Goal: Task Accomplishment & Management: Manage account settings

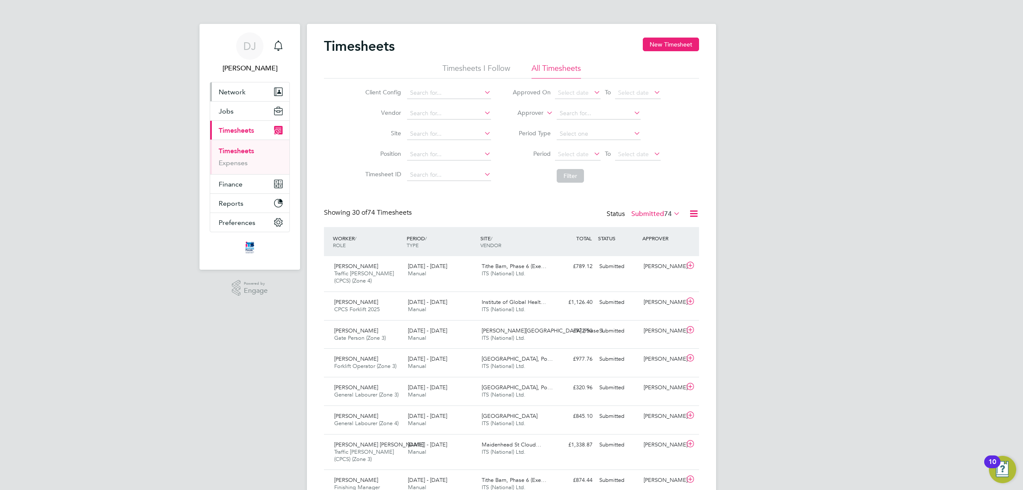
click at [238, 92] on span "Network" at bounding box center [232, 92] width 27 height 8
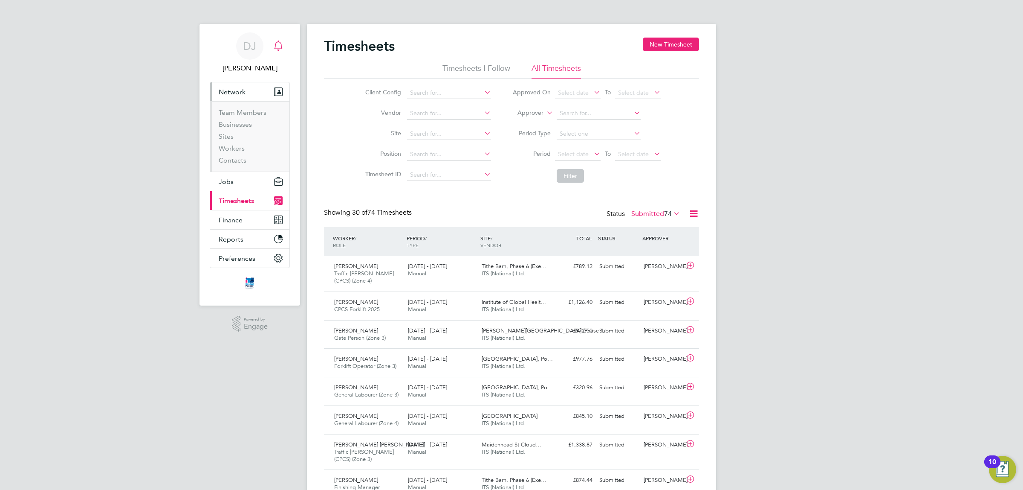
click at [275, 51] on div "Main navigation" at bounding box center [278, 46] width 17 height 17
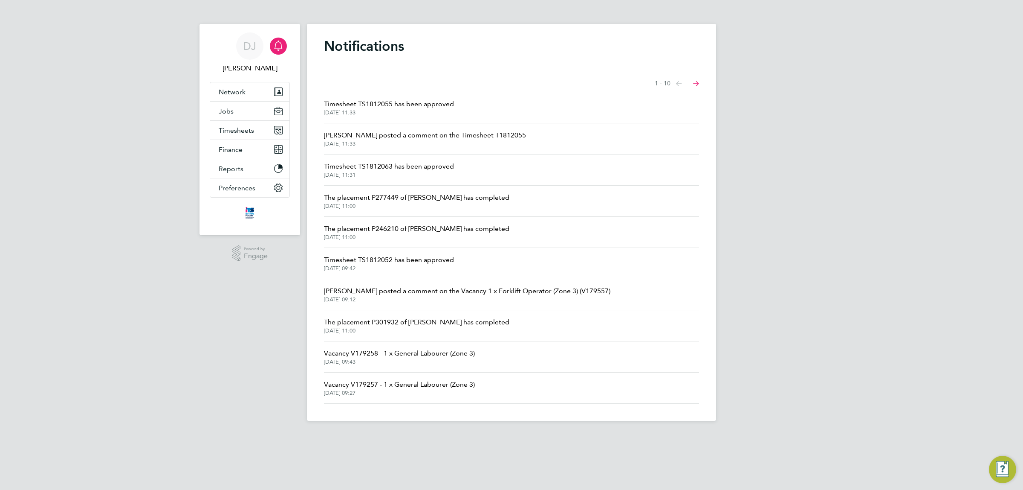
click at [419, 108] on span "Timesheet TS1812055 has been approved" at bounding box center [389, 104] width 130 height 10
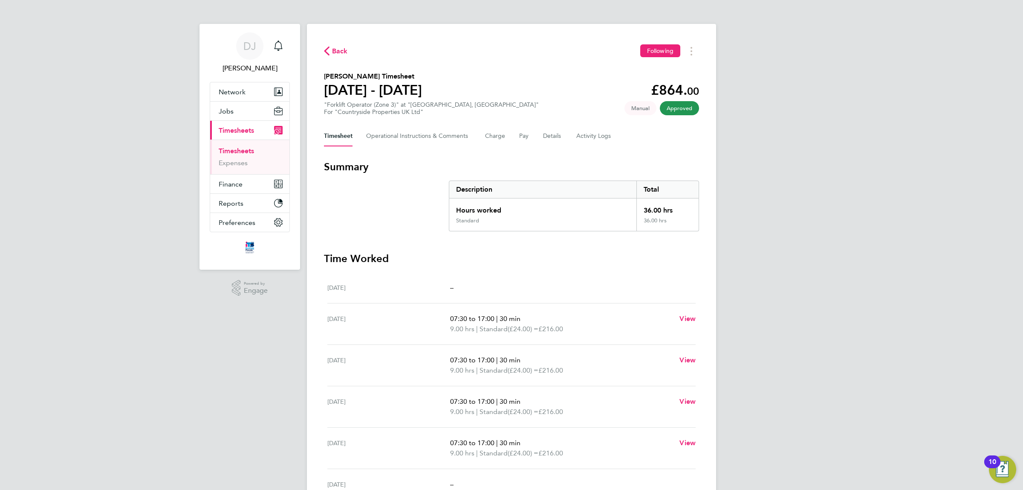
click at [346, 54] on span "Back" at bounding box center [340, 51] width 16 height 10
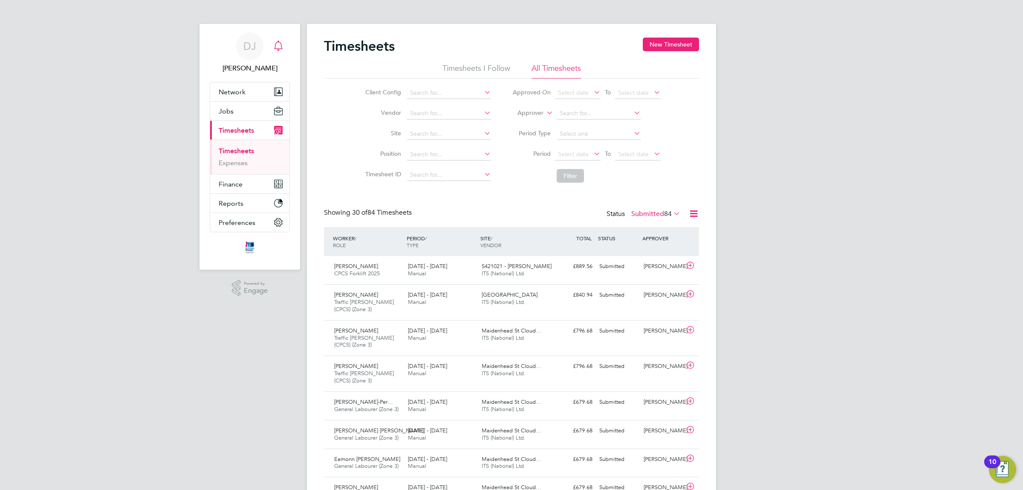
click at [276, 41] on icon "Main navigation" at bounding box center [278, 46] width 10 height 10
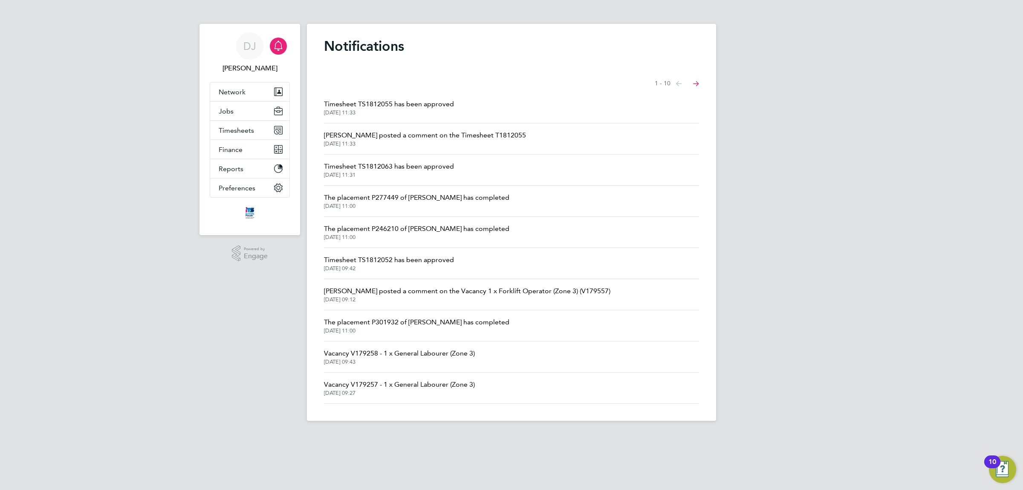
click at [408, 170] on span "Timesheet TS1812063 has been approved" at bounding box center [389, 166] width 130 height 10
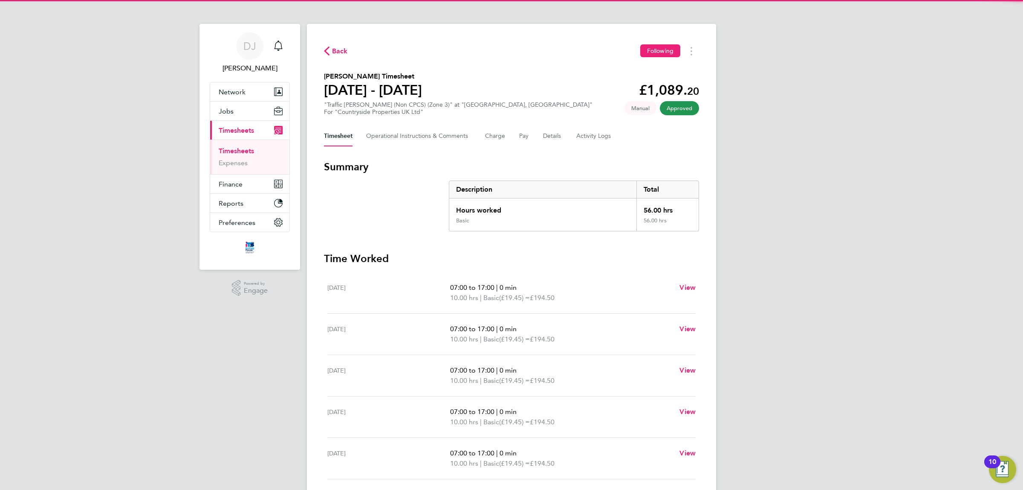
click at [333, 41] on div "Back Following Pravin Mistry's Timesheet 25 - 31 Aug 2025 £1,089. 20 "Traffic M…" at bounding box center [511, 318] width 409 height 589
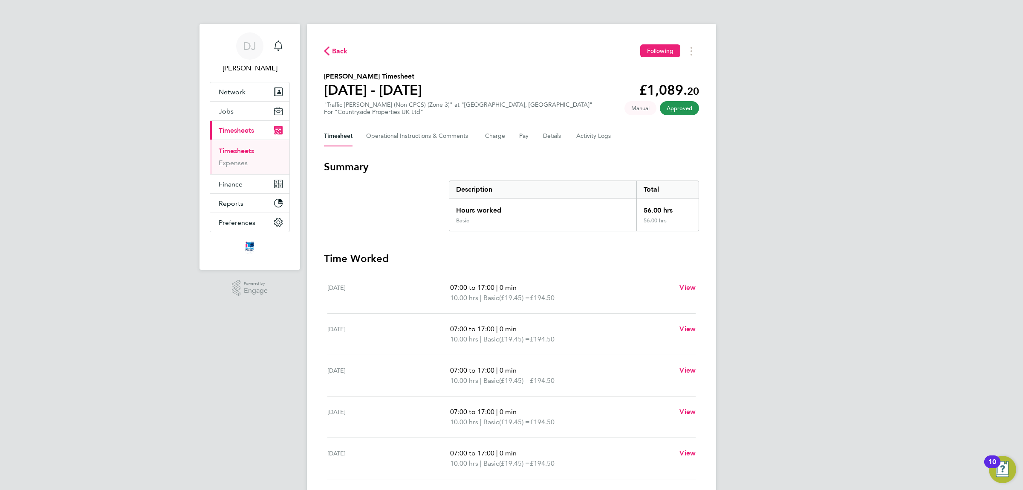
click at [337, 53] on span "Back" at bounding box center [340, 51] width 16 height 10
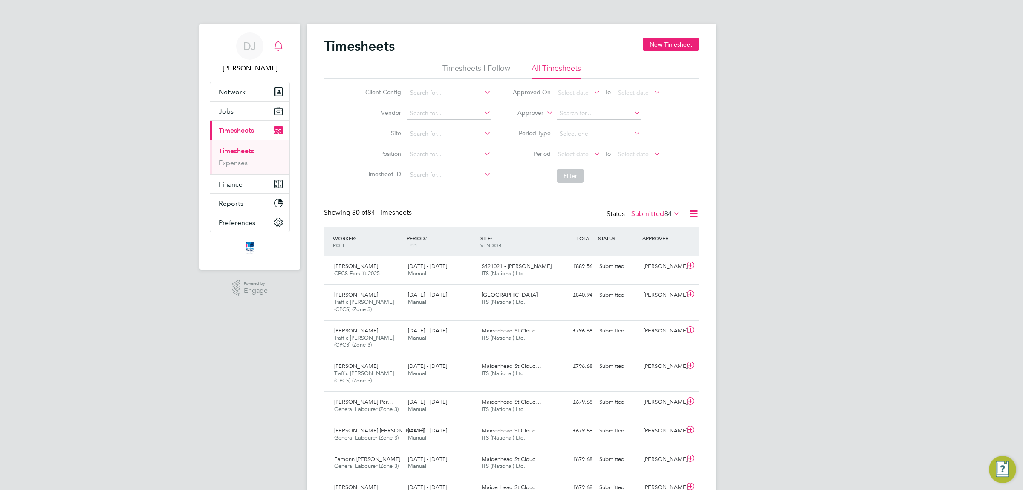
click at [275, 42] on icon "Main navigation" at bounding box center [278, 46] width 10 height 10
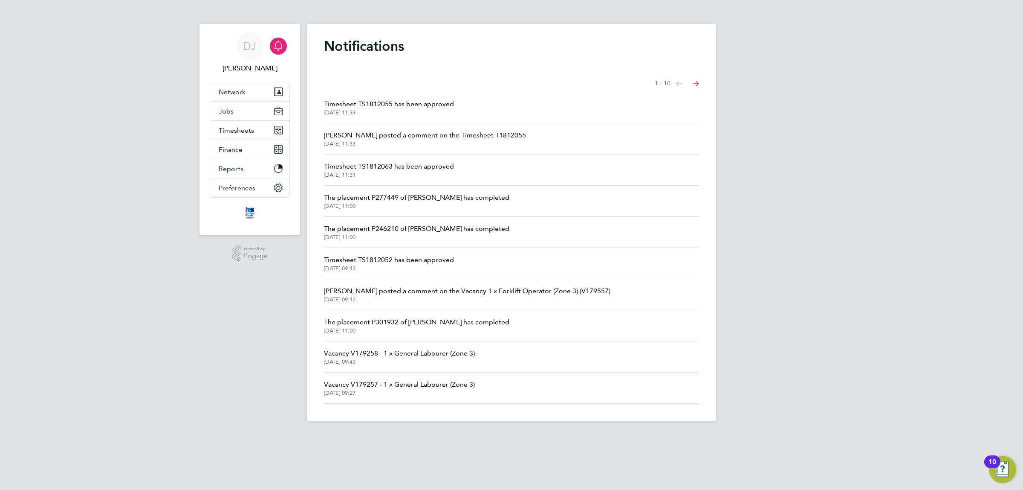
click at [396, 266] on span "01 Sep 2025, 09:42" at bounding box center [389, 268] width 130 height 7
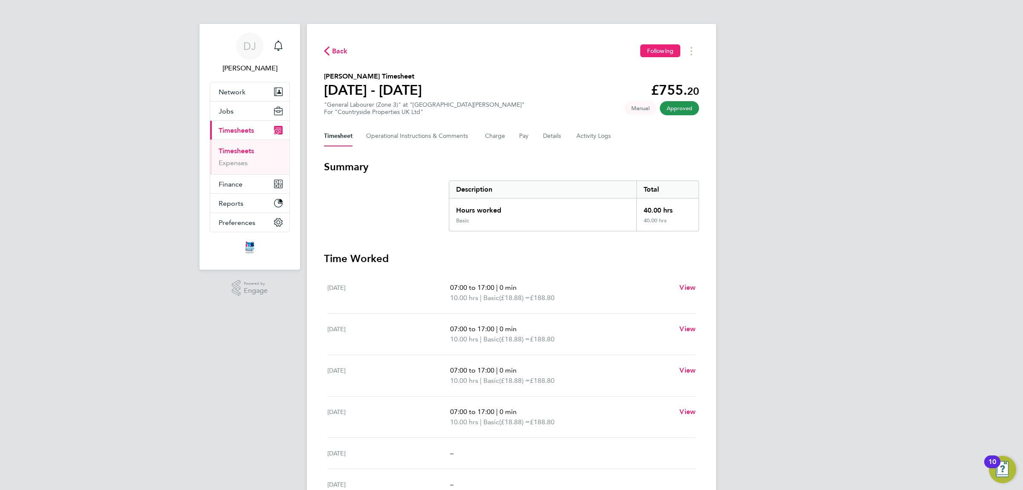
click at [330, 53] on span "Back" at bounding box center [336, 50] width 24 height 8
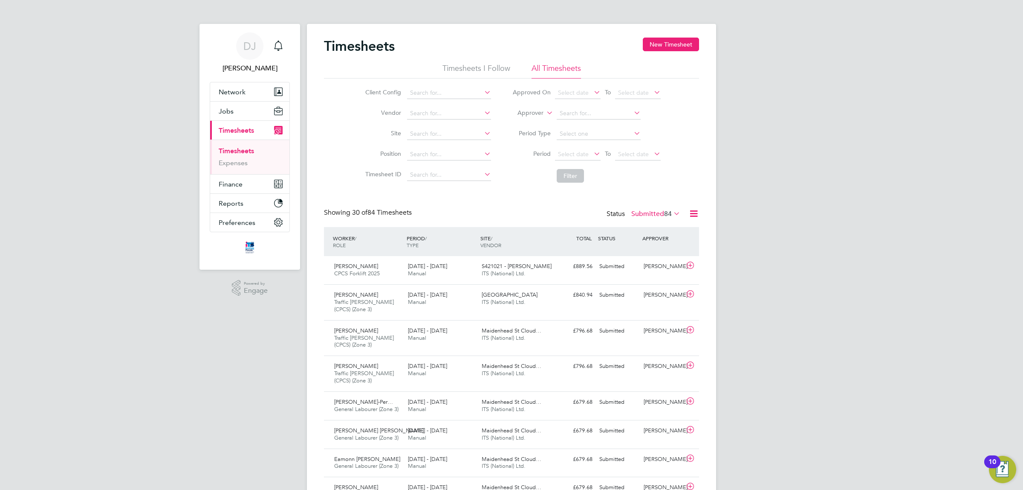
click at [656, 208] on div "Status Submitted 84" at bounding box center [644, 214] width 75 height 12
click at [657, 217] on label "Submitted 84" at bounding box center [656, 213] width 49 height 9
click at [646, 244] on li "Saved" at bounding box center [644, 241] width 39 height 12
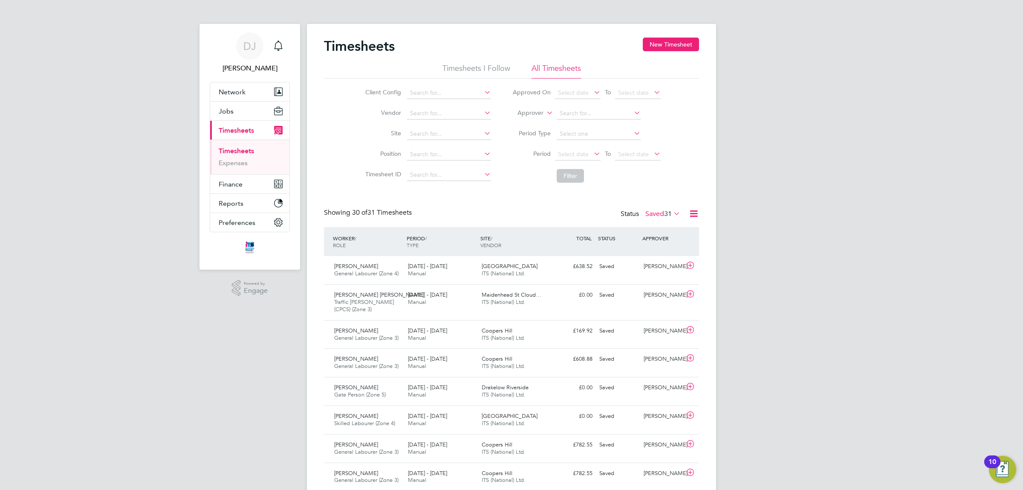
click at [655, 213] on label "Saved 31" at bounding box center [663, 213] width 35 height 9
click at [650, 266] on li "Approved" at bounding box center [651, 265] width 39 height 12
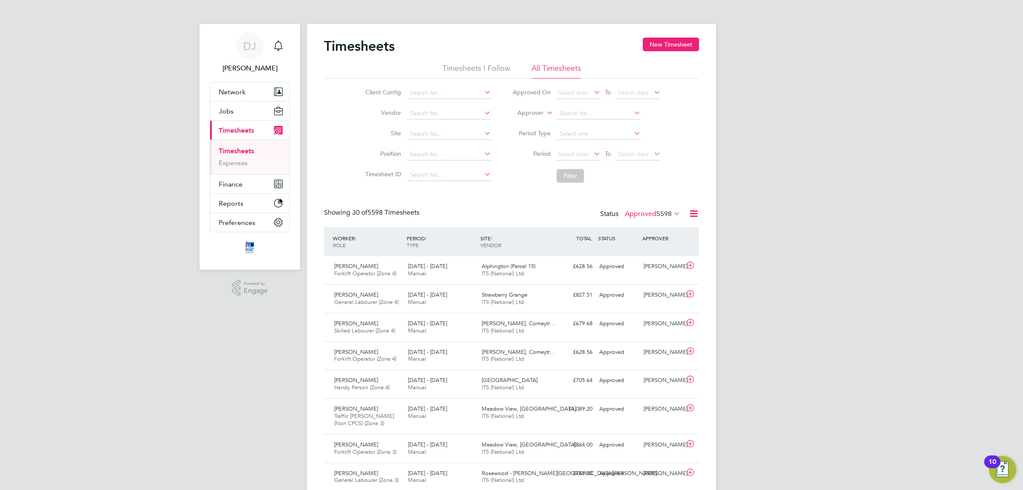
click at [657, 214] on span "5598" at bounding box center [664, 213] width 15 height 9
drag, startPoint x: 638, startPoint y: 254, endPoint x: 441, endPoint y: 272, distance: 197.4
click at [637, 254] on li "Submitted" at bounding box center [641, 253] width 39 height 12
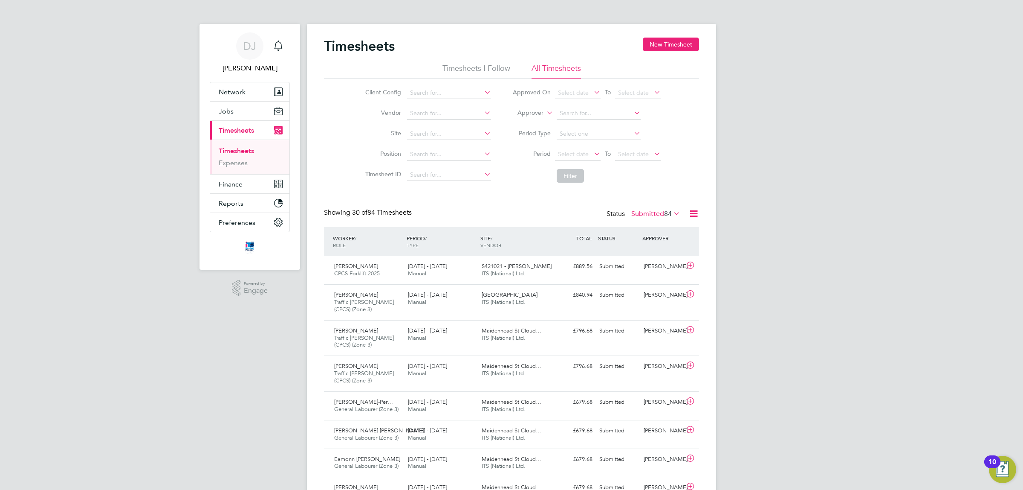
click at [427, 127] on li "Site" at bounding box center [427, 134] width 150 height 20
click at [427, 128] on li "Site" at bounding box center [427, 134] width 150 height 20
click at [427, 131] on input at bounding box center [449, 134] width 84 height 12
click at [453, 166] on li "Sutto n Road (Phase 1" at bounding box center [454, 168] width 96 height 12
type input "[PERSON_NAME][GEOGRAPHIC_DATA] (Phase 1"
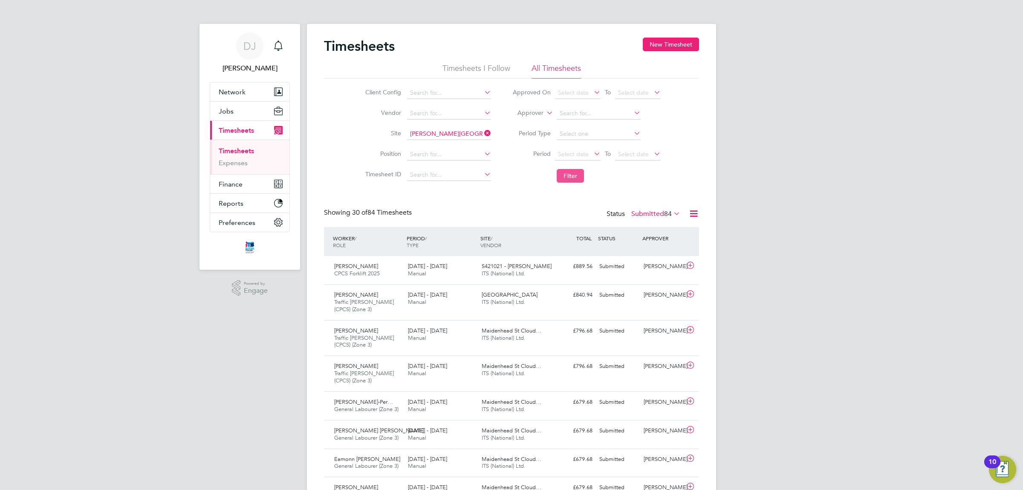
click at [565, 176] on button "Filter" at bounding box center [570, 176] width 27 height 14
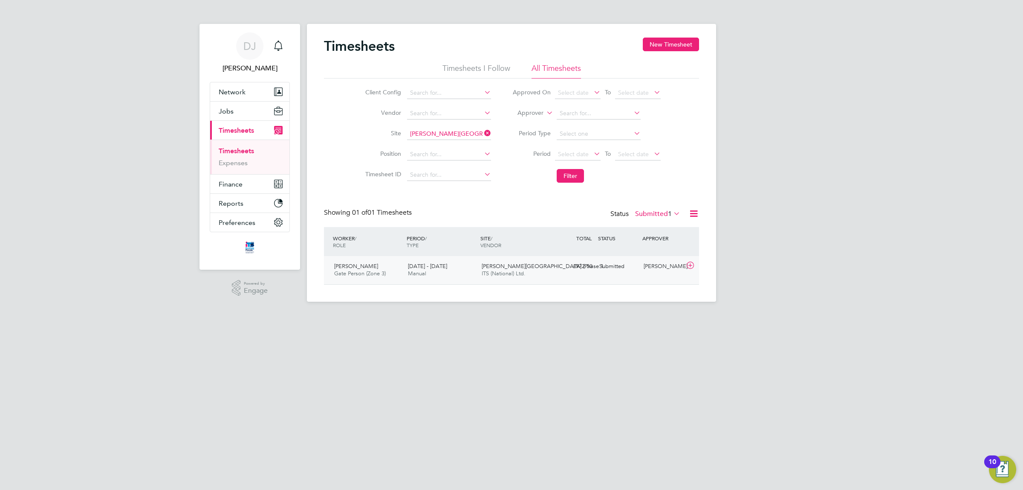
click at [531, 262] on div "Sutton Road (Phase 1 ITS (National) Ltd." at bounding box center [515, 269] width 74 height 21
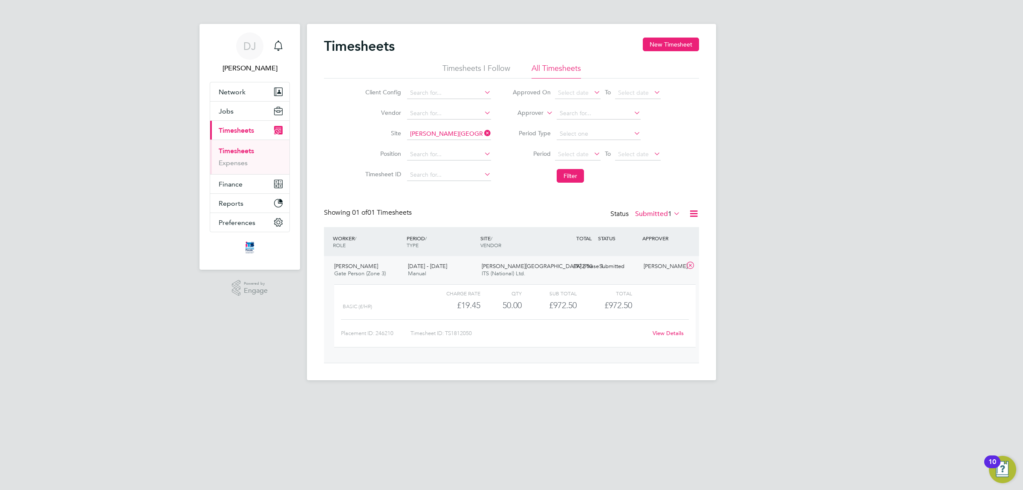
click at [664, 333] on link "View Details" at bounding box center [668, 332] width 31 height 7
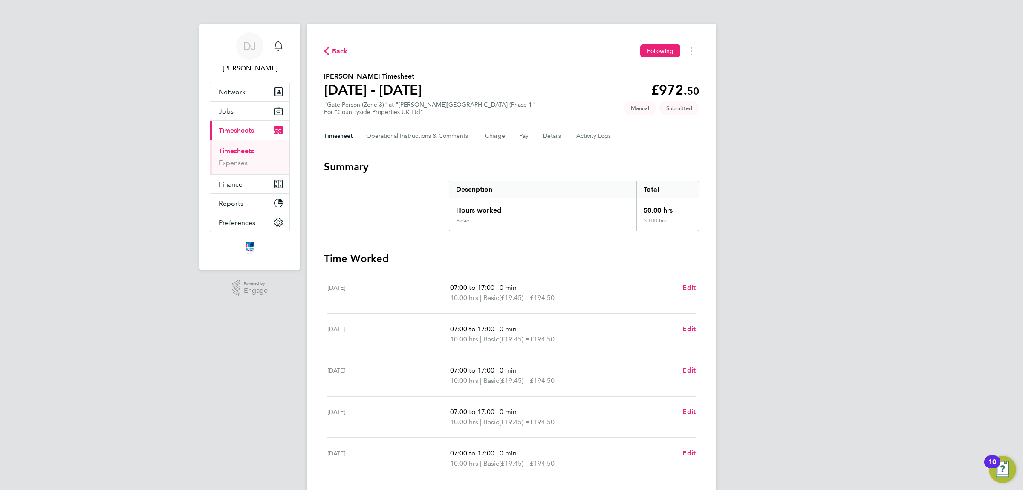
click at [428, 124] on div "Back Following Jack Reed's Timesheet 25 - 31 Aug 2025 £972. 50 "Gate Person (Zo…" at bounding box center [511, 313] width 409 height 579
click at [423, 133] on Comments-tab "Operational Instructions & Comments" at bounding box center [418, 136] width 105 height 20
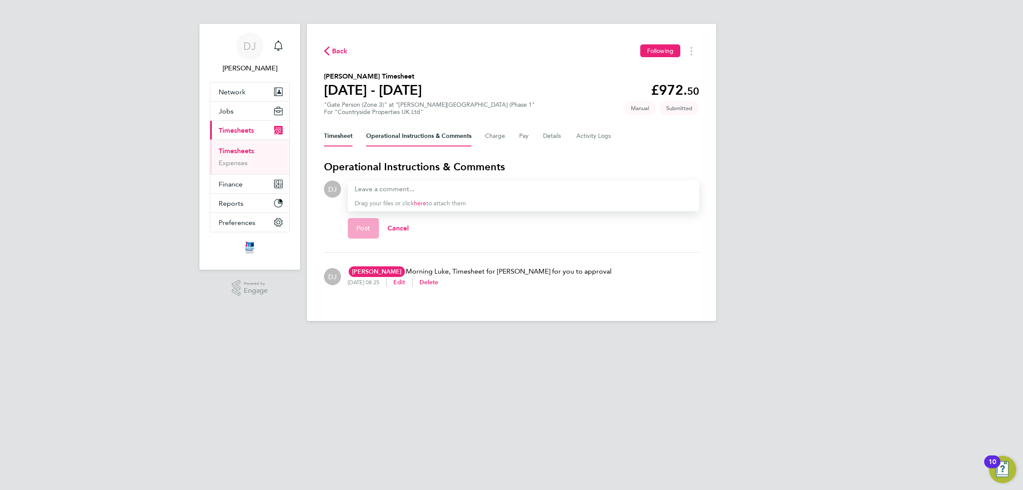
click at [345, 136] on button "Timesheet" at bounding box center [338, 136] width 29 height 20
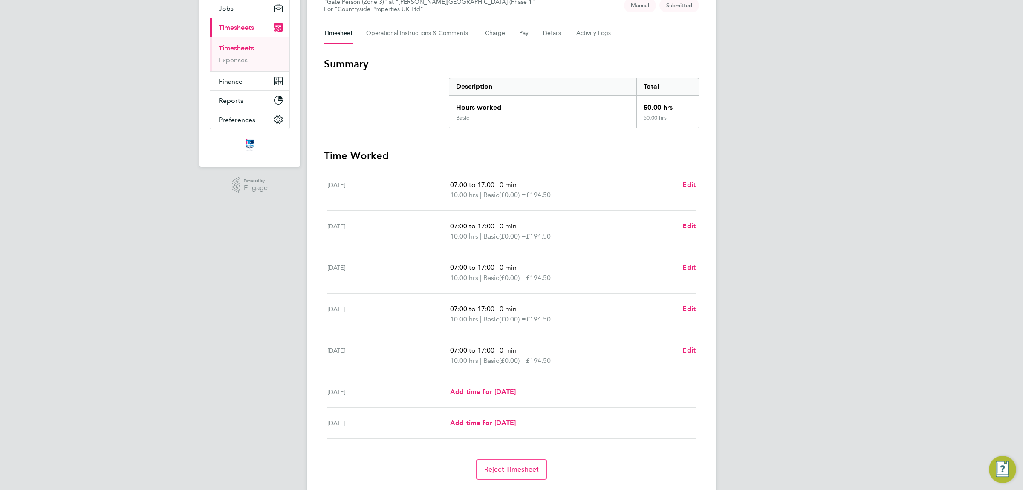
scroll to position [127, 0]
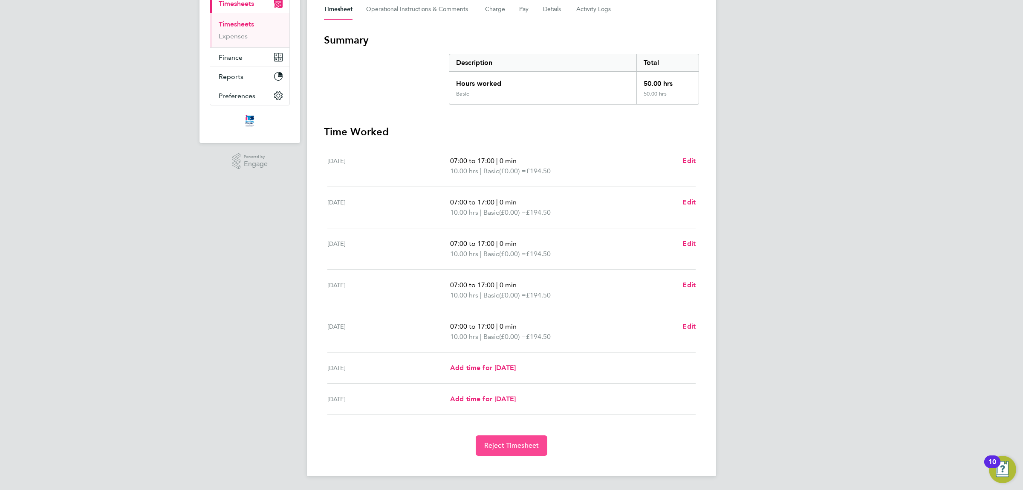
click at [510, 446] on span "Reject Timesheet" at bounding box center [511, 445] width 55 height 9
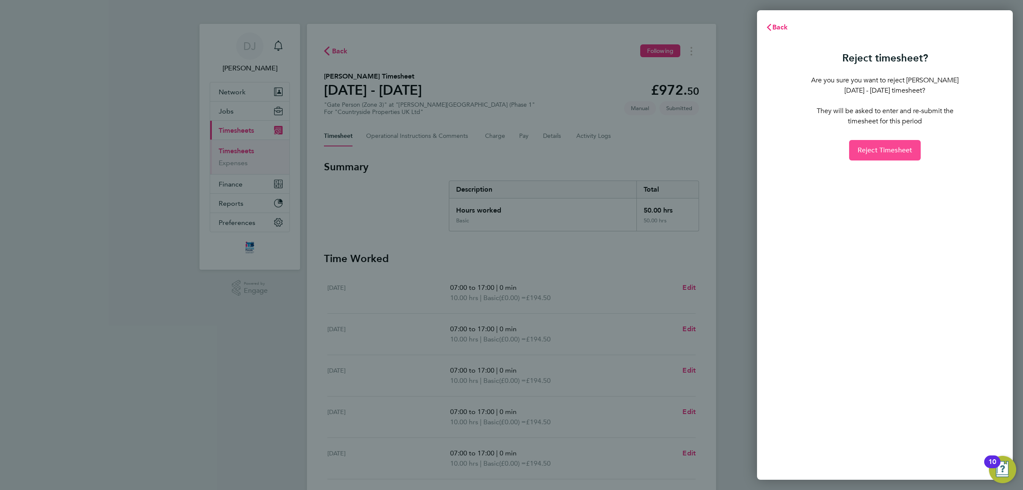
click at [872, 145] on button "Reject Timesheet" at bounding box center [885, 150] width 72 height 20
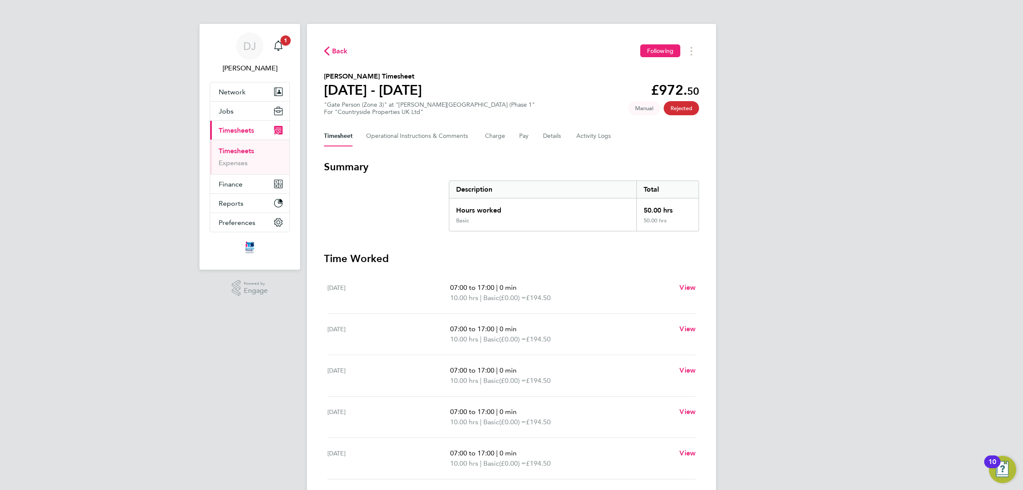
click at [333, 47] on span "Back" at bounding box center [340, 51] width 16 height 10
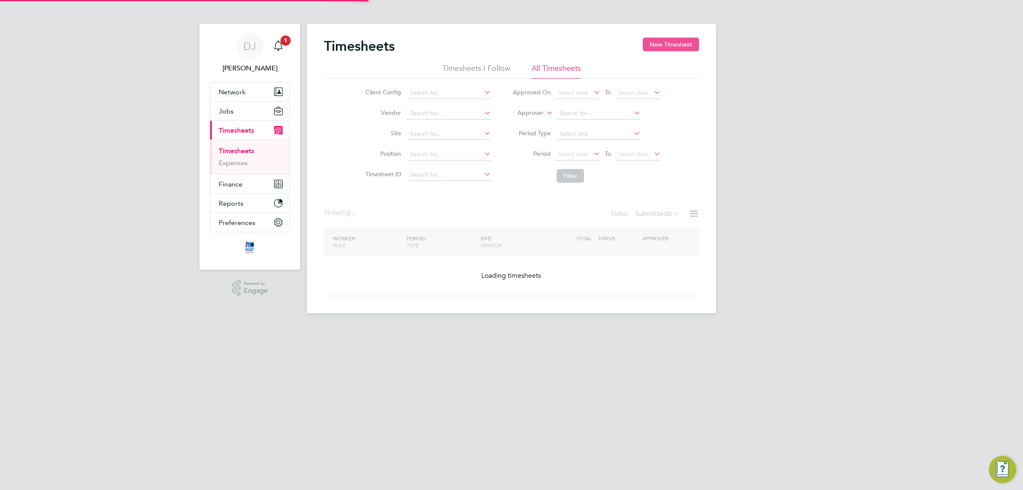
click at [672, 38] on button "New Timesheet" at bounding box center [671, 45] width 56 height 14
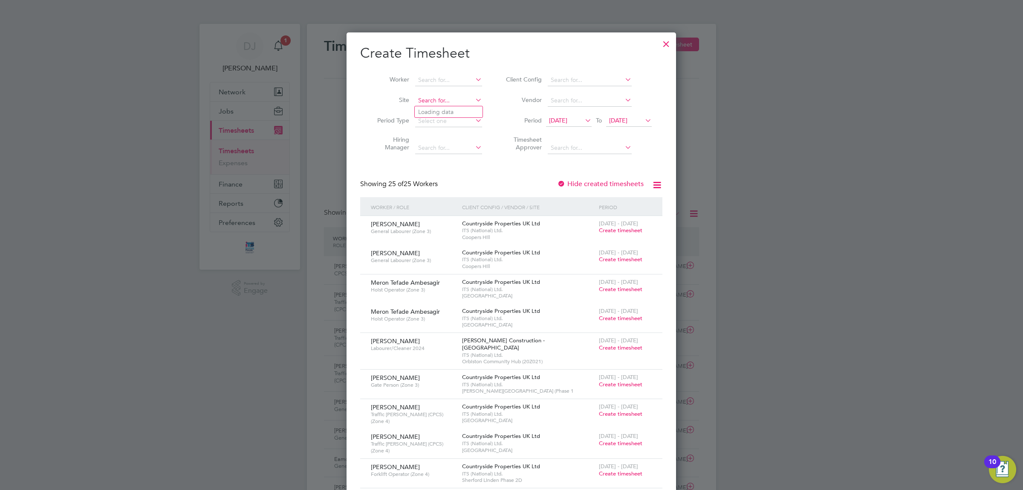
click at [448, 97] on input at bounding box center [448, 101] width 67 height 12
click at [461, 131] on li "Sutton Road (Phase 1" at bounding box center [477, 135] width 125 height 12
type input "[PERSON_NAME][GEOGRAPHIC_DATA] (Phase 1"
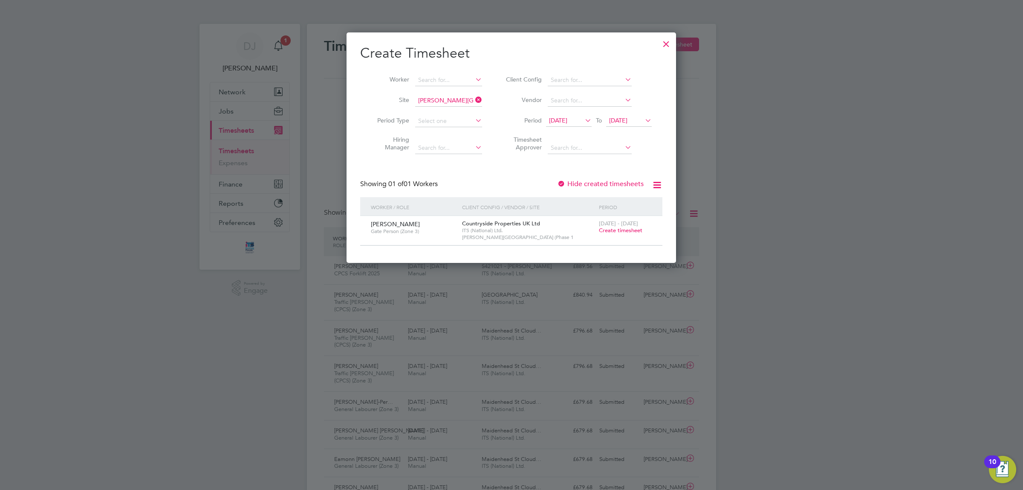
click at [640, 229] on span "Create timesheet" at bounding box center [620, 229] width 43 height 7
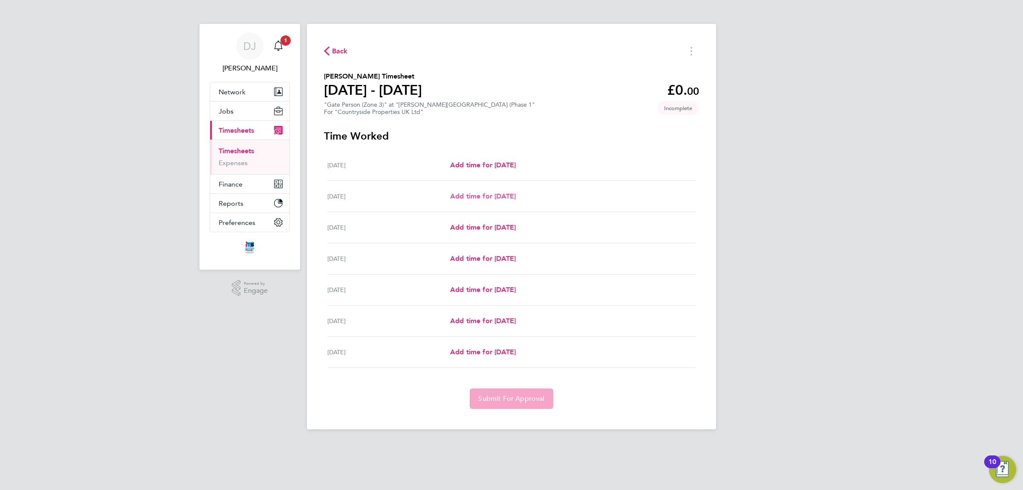
click at [500, 197] on span "Add time for Tue 26 Aug" at bounding box center [483, 196] width 66 height 8
select select "30"
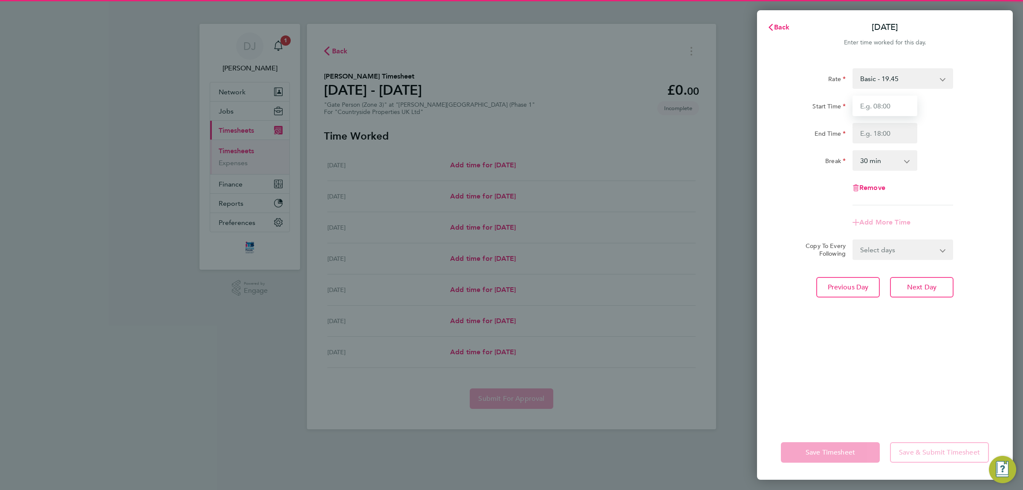
click at [879, 100] on input "Start Time" at bounding box center [885, 106] width 65 height 20
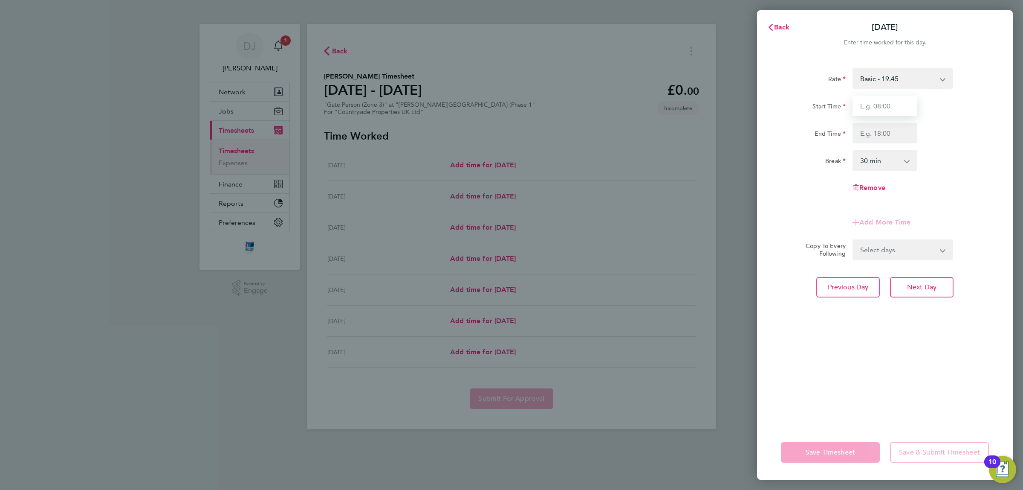
type input "07:30"
click at [880, 139] on input "End Time" at bounding box center [885, 133] width 65 height 20
type input "17:30"
click at [879, 107] on input "07:30" at bounding box center [885, 106] width 65 height 20
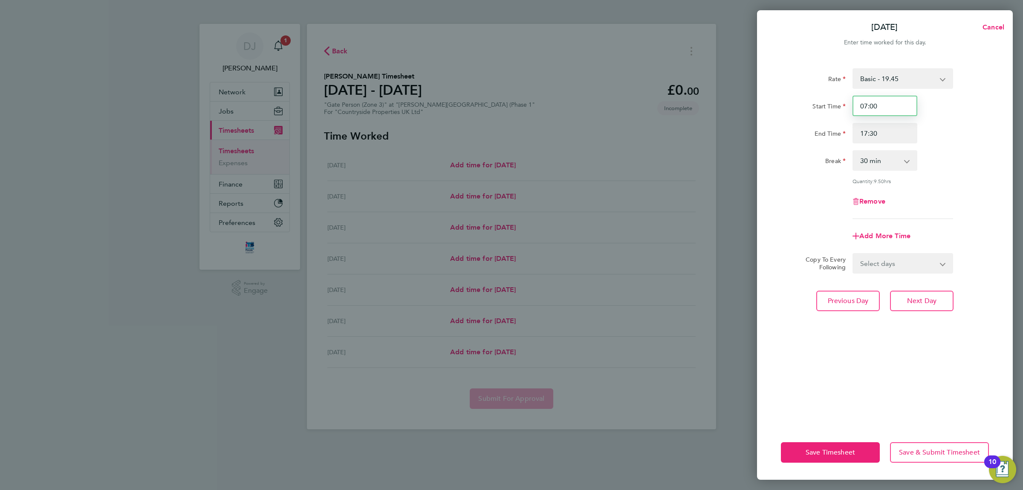
type input "07:00"
click at [884, 136] on input "17:30" at bounding box center [885, 133] width 65 height 20
type input "17:00"
click at [933, 212] on div "Rate Basic - 19.45 Start Time 07:00 End Time 17:00 Break 0 min 15 min 30 min 45…" at bounding box center [885, 143] width 208 height 151
click at [897, 161] on select "0 min 15 min 30 min 45 min 60 min 75 min 90 min" at bounding box center [880, 160] width 53 height 19
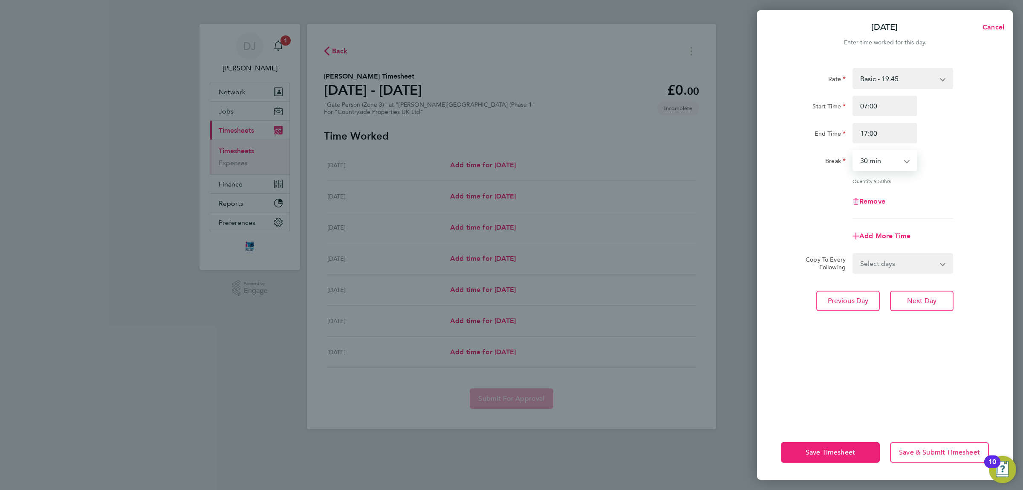
select select "0"
click at [854, 151] on select "0 min 15 min 30 min 45 min 60 min 75 min 90 min" at bounding box center [880, 160] width 53 height 19
click at [927, 200] on div "Remove" at bounding box center [885, 201] width 215 height 20
drag, startPoint x: 901, startPoint y: 261, endPoint x: 900, endPoint y: 271, distance: 9.8
click at [901, 261] on select "Select days Day Weekday (Mon-Fri) Weekend (Sat-Sun) Wednesday Thursday Friday S…" at bounding box center [899, 263] width 90 height 19
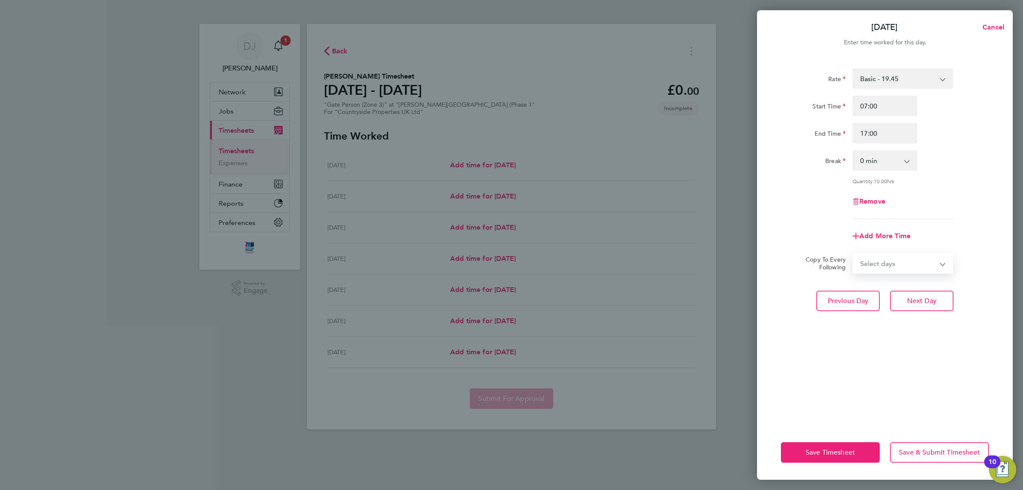
select select "WEEKDAY"
click at [854, 254] on select "Select days Day Weekday (Mon-Fri) Weekend (Sat-Sun) Wednesday Thursday Friday S…" at bounding box center [899, 263] width 90 height 19
select select "2025-08-31"
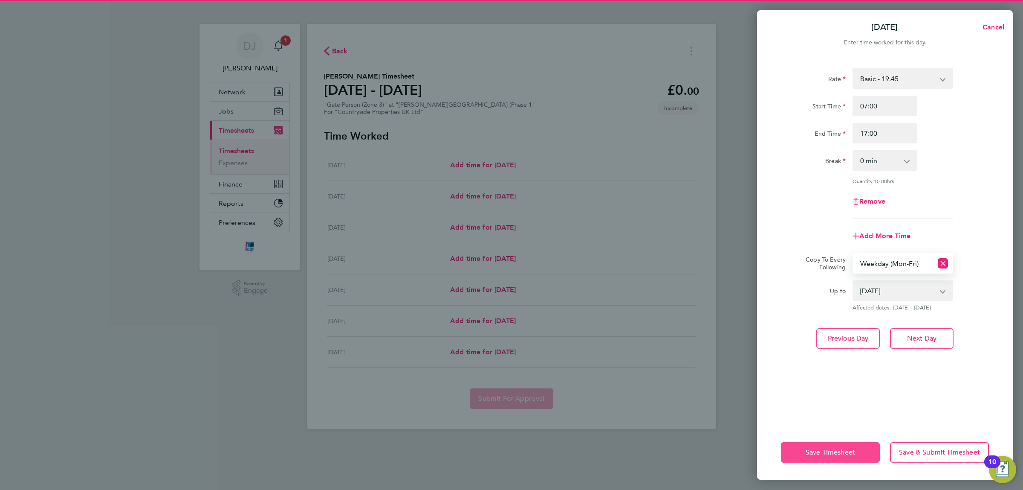
click at [829, 449] on span "Save Timesheet" at bounding box center [830, 452] width 49 height 9
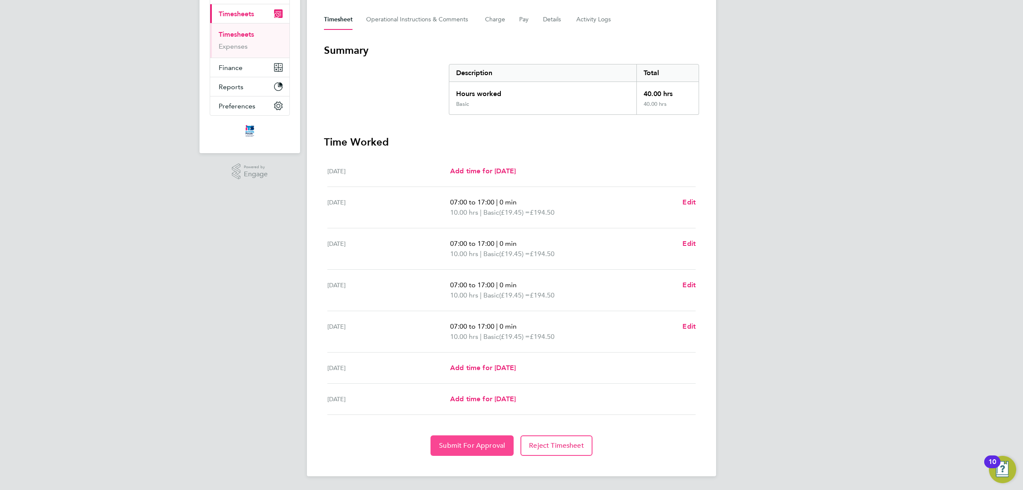
click at [483, 451] on button "Submit For Approval" at bounding box center [472, 445] width 83 height 20
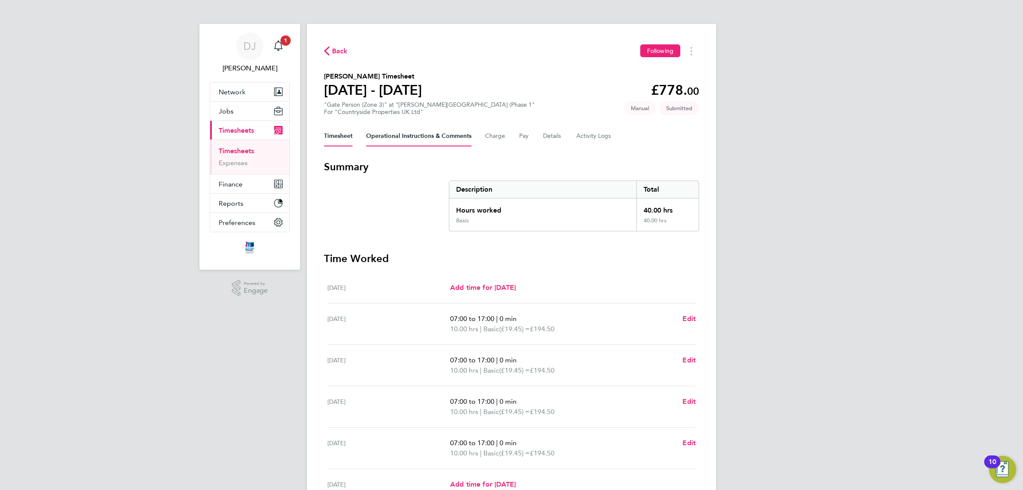
click at [381, 142] on Comments-tab "Operational Instructions & Comments" at bounding box center [418, 136] width 105 height 20
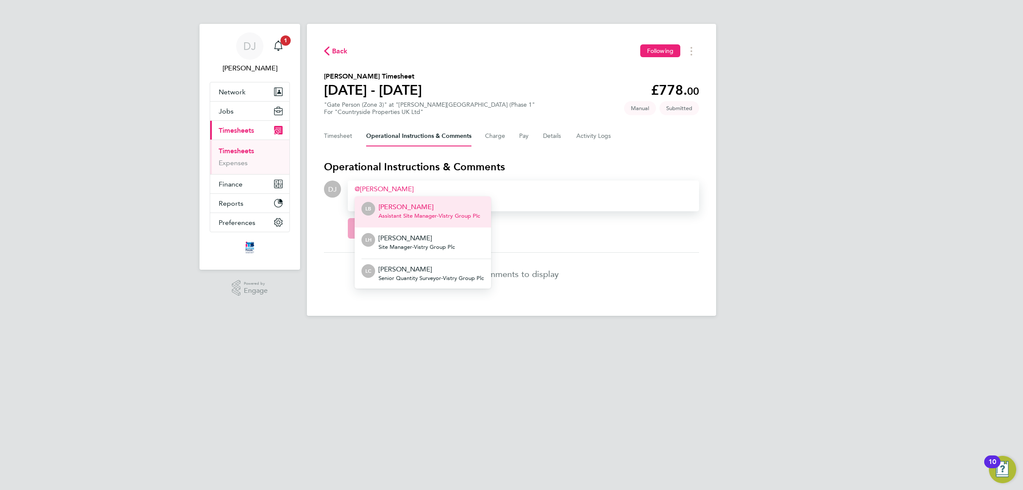
click at [419, 229] on li "LH Luke Hewitt Site Manager - Vistry Group Plc" at bounding box center [427, 242] width 130 height 31
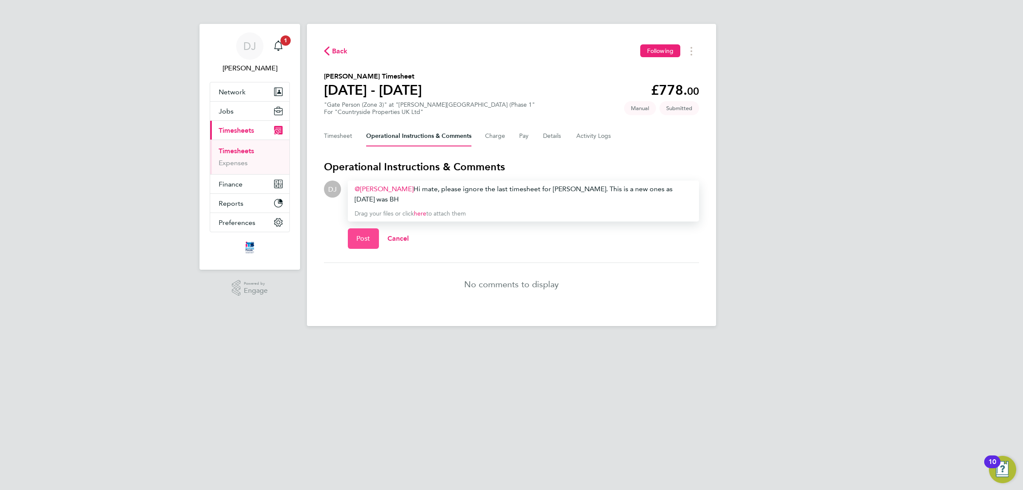
click at [372, 231] on button "Post" at bounding box center [363, 238] width 31 height 20
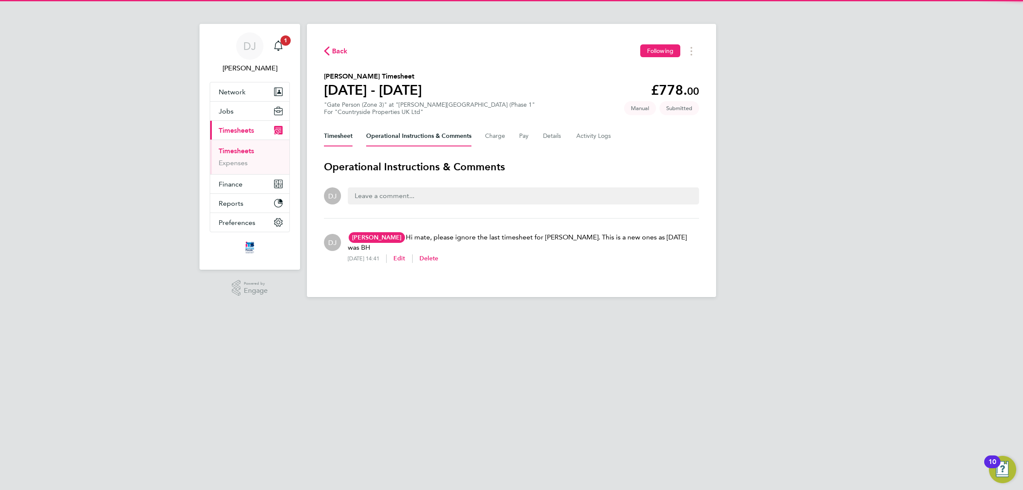
click at [330, 139] on button "Timesheet" at bounding box center [338, 136] width 29 height 20
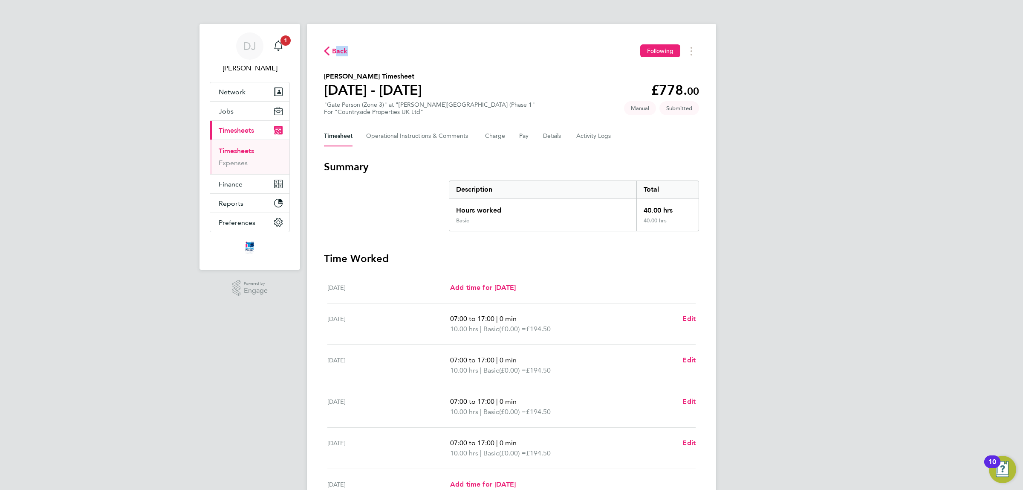
click at [335, 55] on div "Back Following" at bounding box center [511, 50] width 375 height 13
click at [330, 53] on span "Back" at bounding box center [336, 50] width 24 height 8
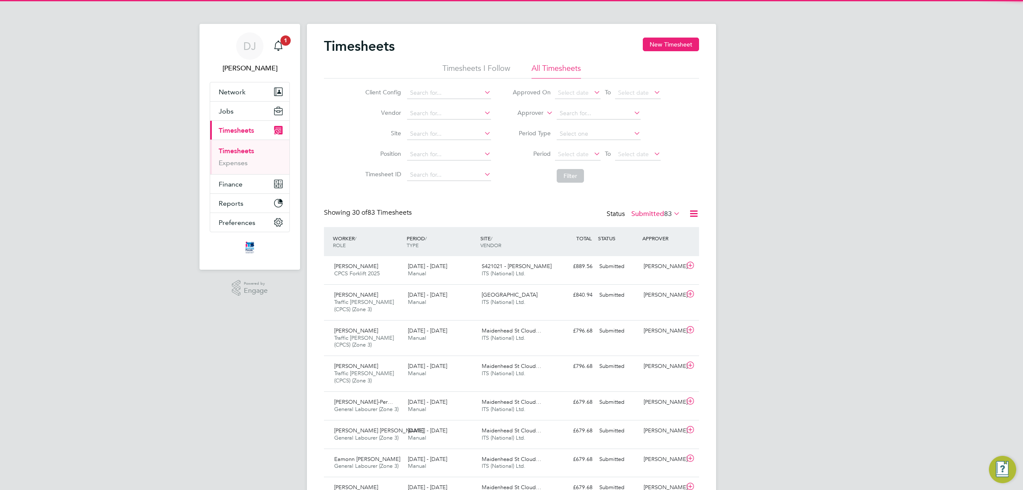
scroll to position [29, 74]
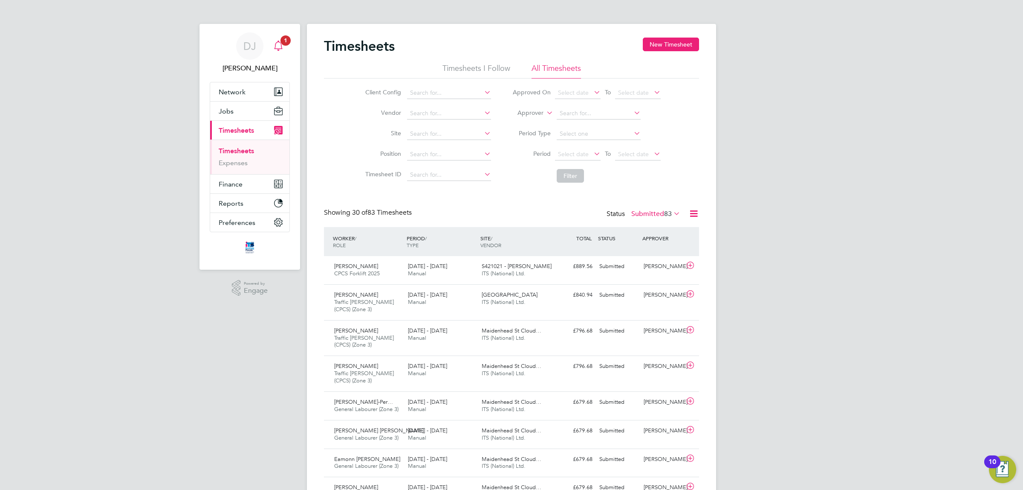
click at [283, 49] on icon "Main navigation" at bounding box center [278, 46] width 10 height 10
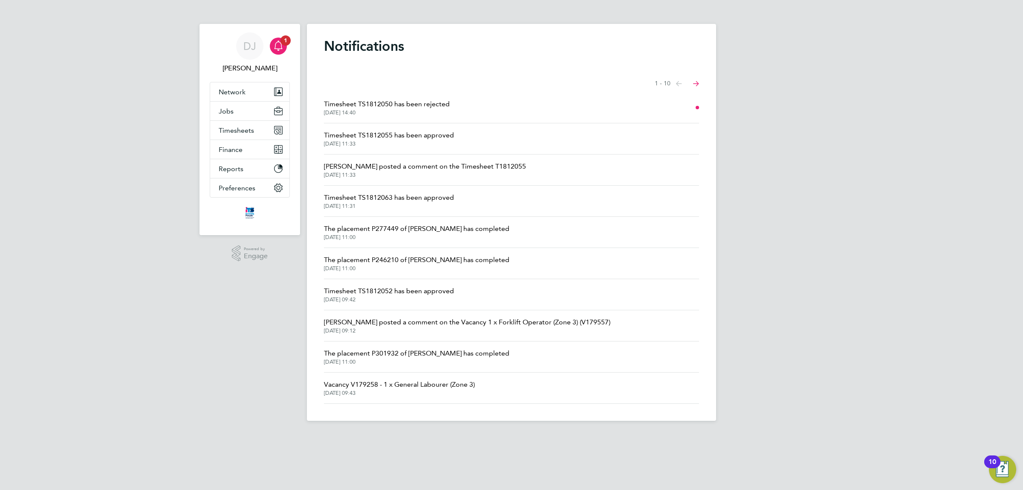
click at [421, 195] on span "Timesheet TS1812063 has been approved" at bounding box center [389, 197] width 130 height 10
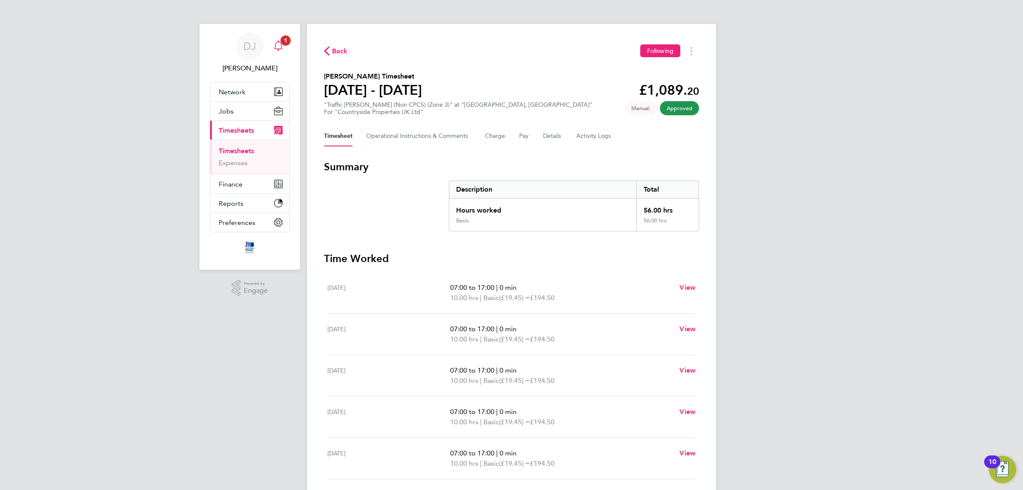
click at [284, 57] on link "Notifications 1" at bounding box center [278, 45] width 17 height 27
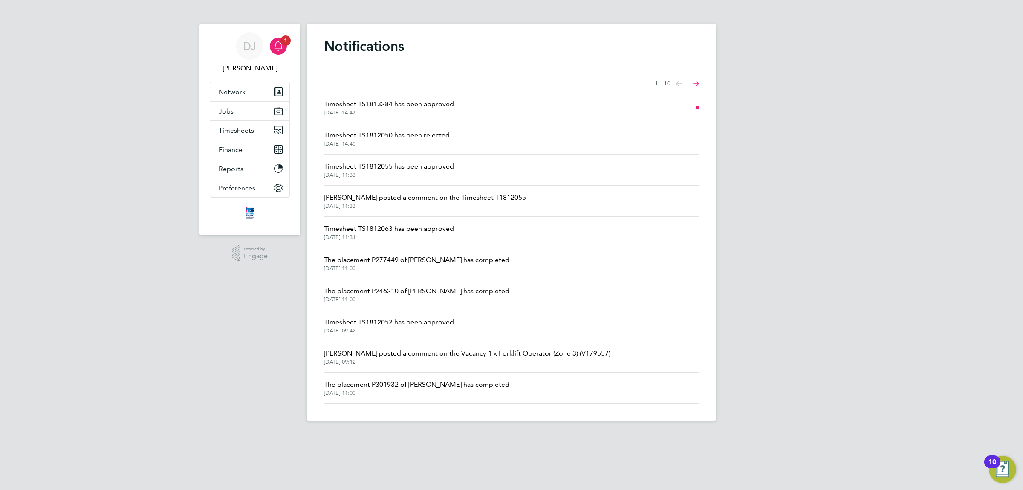
click at [441, 111] on span "01 Sep 2025, 14:47" at bounding box center [389, 112] width 130 height 7
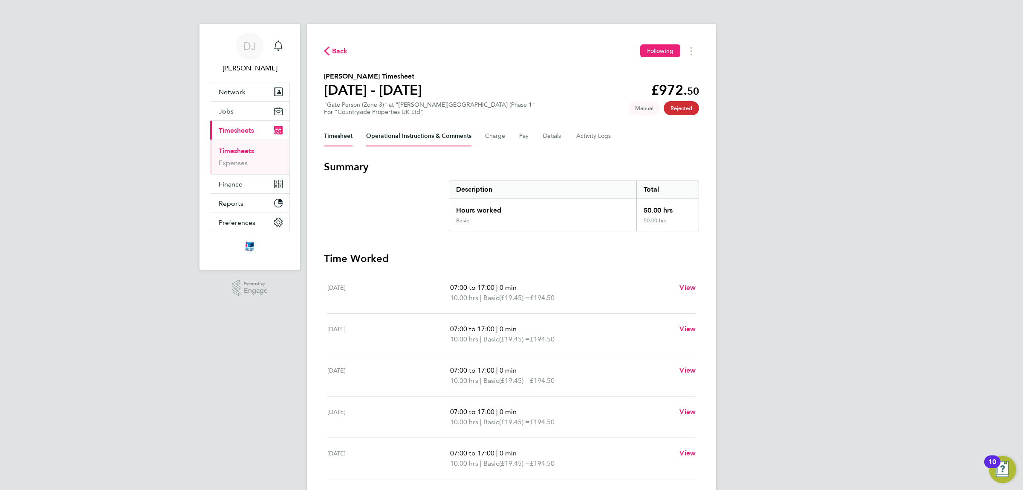
click at [391, 144] on Comments-tab "Operational Instructions & Comments" at bounding box center [418, 136] width 105 height 20
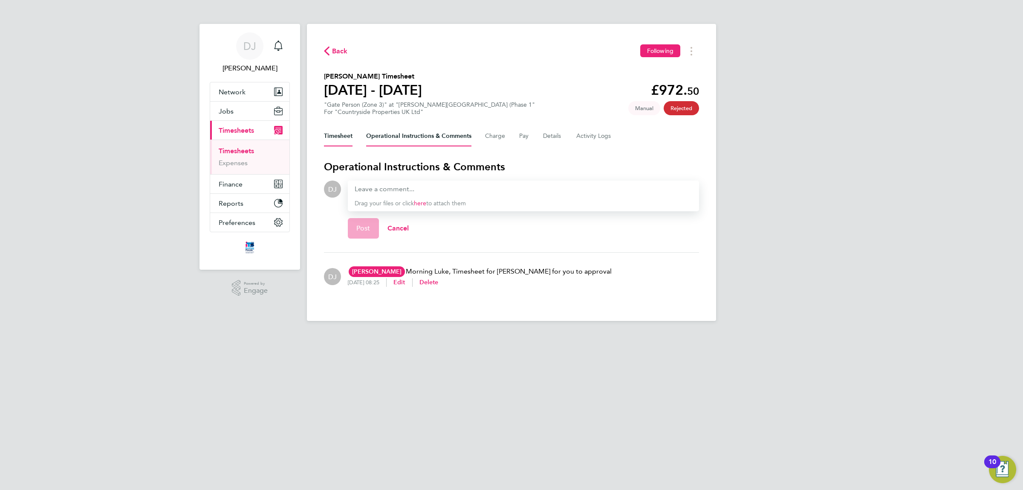
click at [342, 140] on button "Timesheet" at bounding box center [338, 136] width 29 height 20
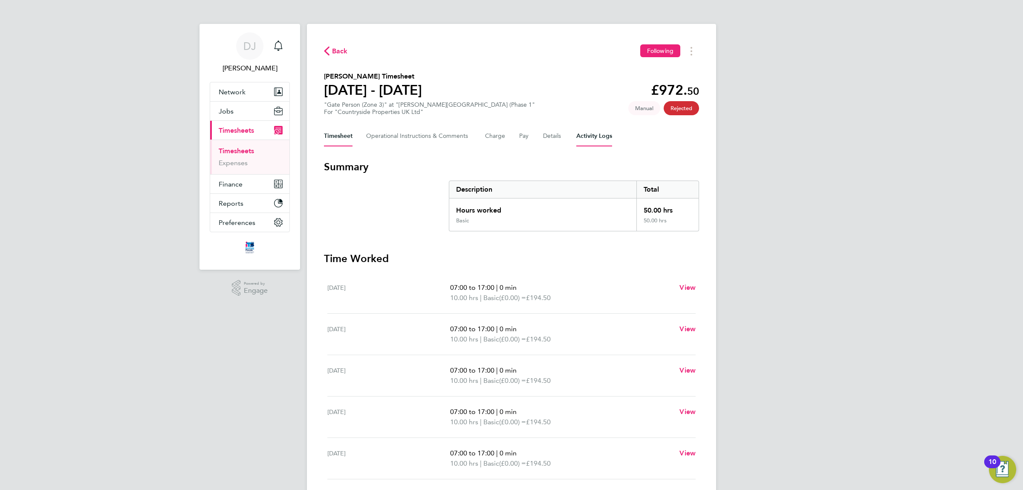
click at [593, 141] on Logs-tab "Activity Logs" at bounding box center [595, 136] width 36 height 20
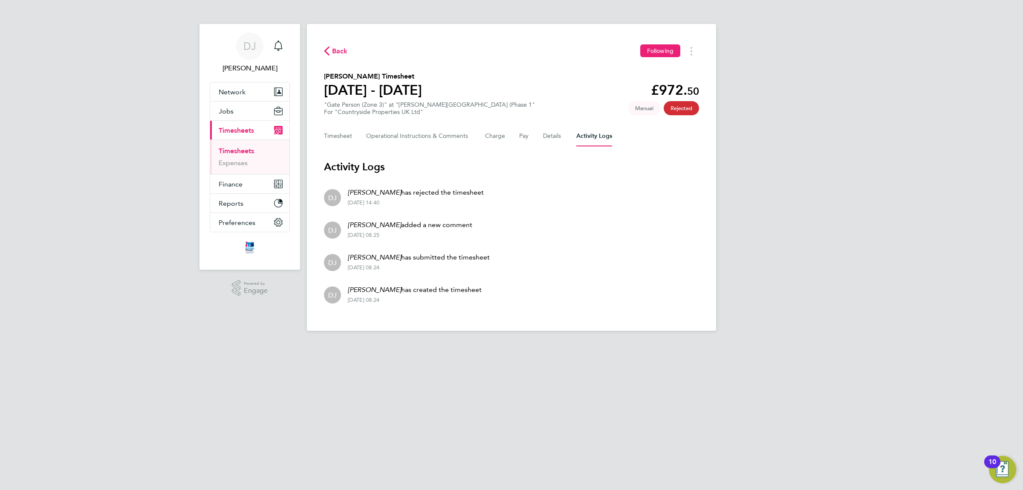
click at [335, 52] on span "Back" at bounding box center [340, 51] width 16 height 10
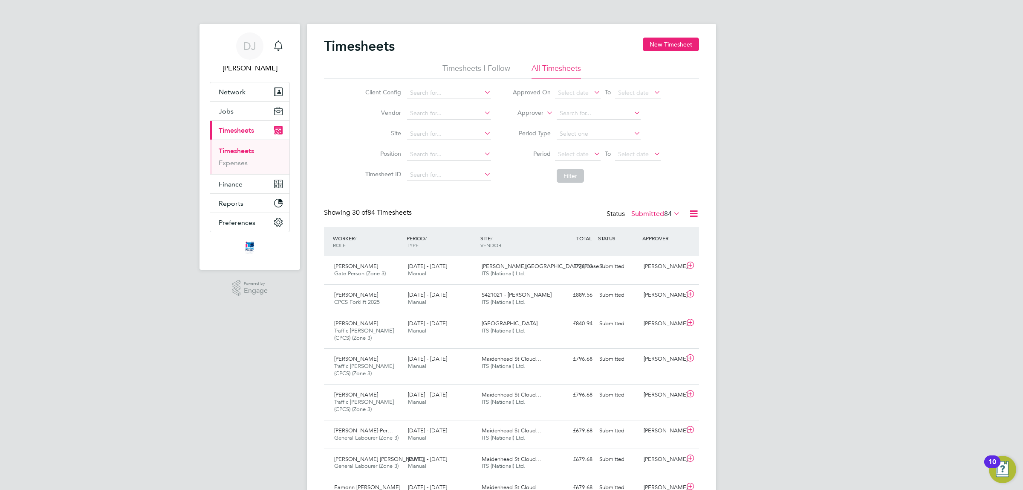
click at [487, 274] on span "ITS (National) Ltd." at bounding box center [504, 272] width 44 height 7
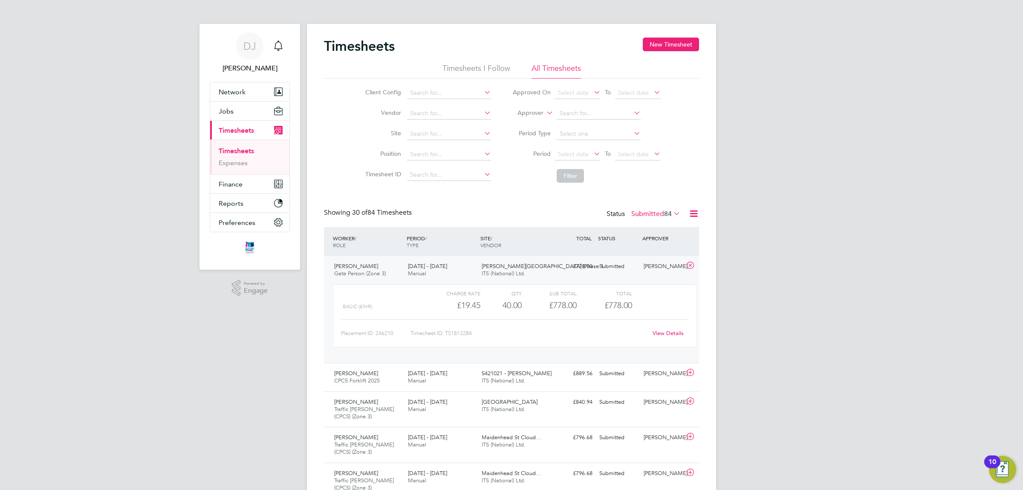
click at [662, 331] on link "View Details" at bounding box center [668, 332] width 31 height 7
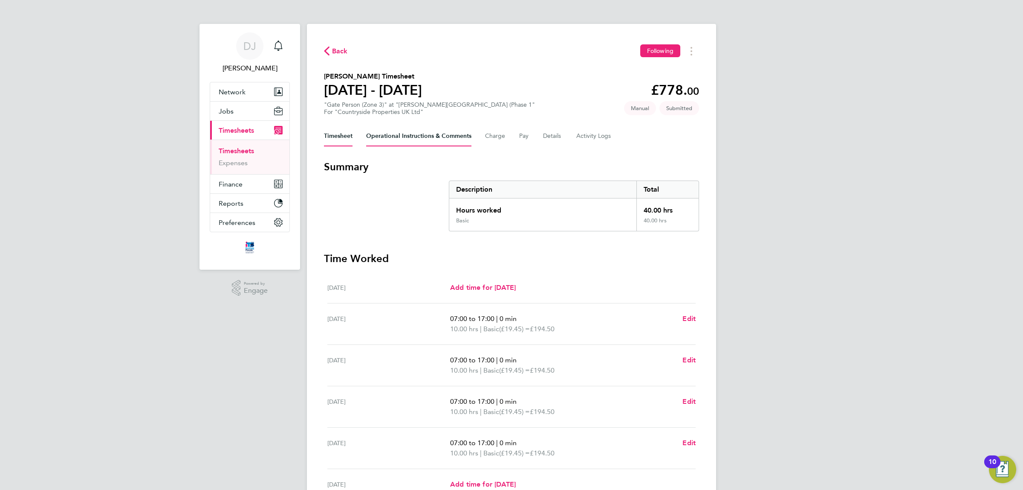
click at [427, 140] on Comments-tab "Operational Instructions & Comments" at bounding box center [418, 136] width 105 height 20
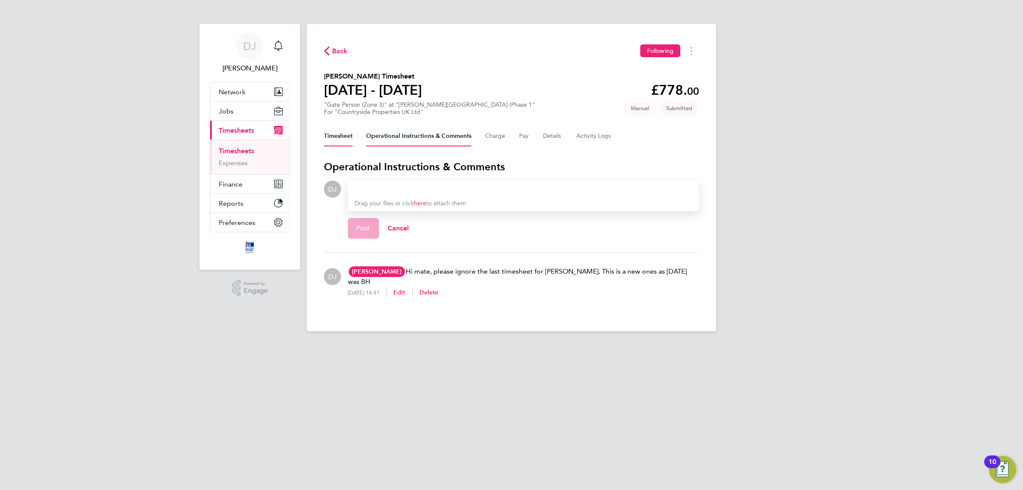
click at [344, 134] on button "Timesheet" at bounding box center [338, 136] width 29 height 20
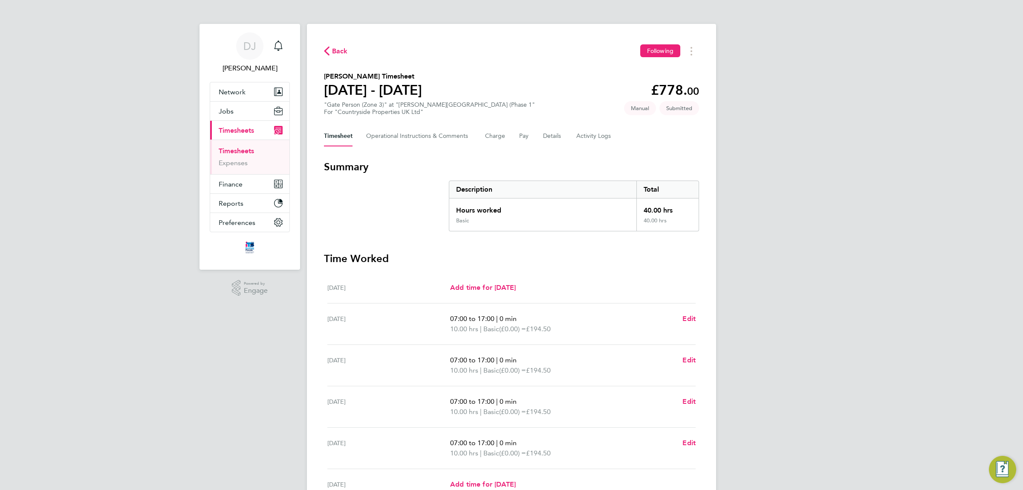
click at [324, 49] on icon "button" at bounding box center [327, 50] width 6 height 9
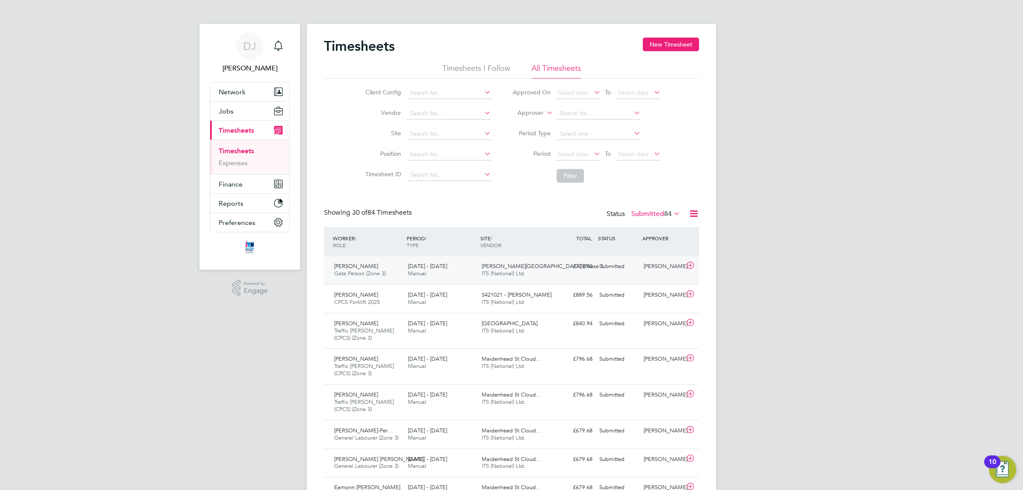
click at [574, 273] on div "£778.00 Submitted" at bounding box center [574, 266] width 44 height 14
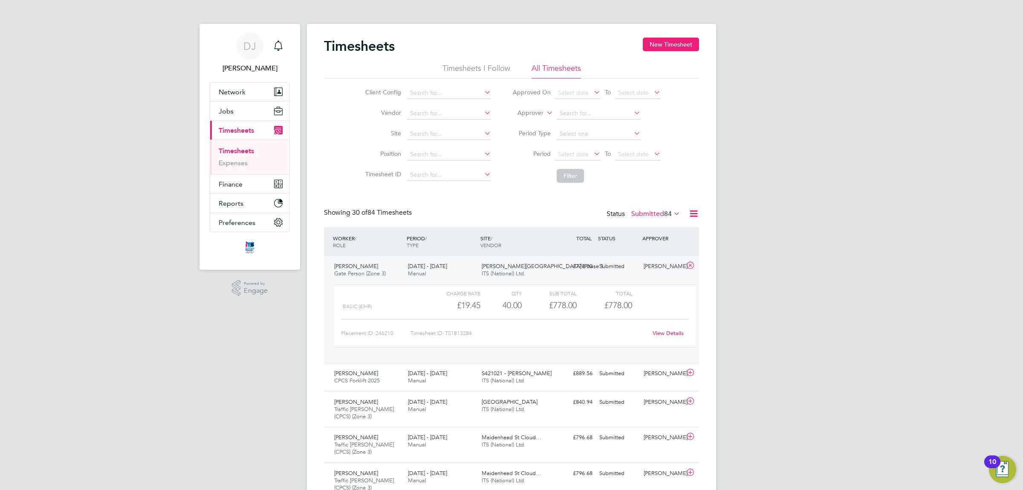
click at [241, 148] on link "Timesheets" at bounding box center [236, 151] width 35 height 8
click at [239, 131] on span "Timesheets" at bounding box center [236, 130] width 35 height 8
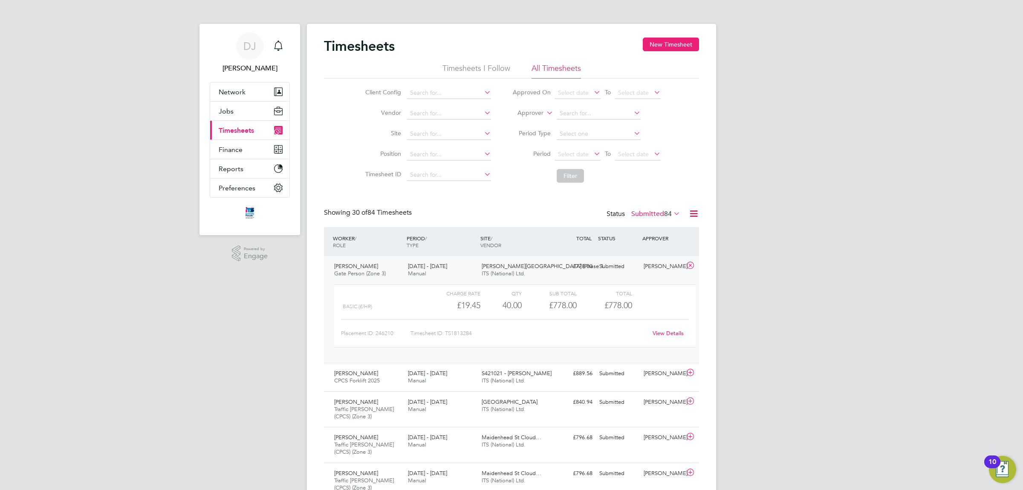
click at [238, 129] on span "Timesheets" at bounding box center [236, 130] width 35 height 8
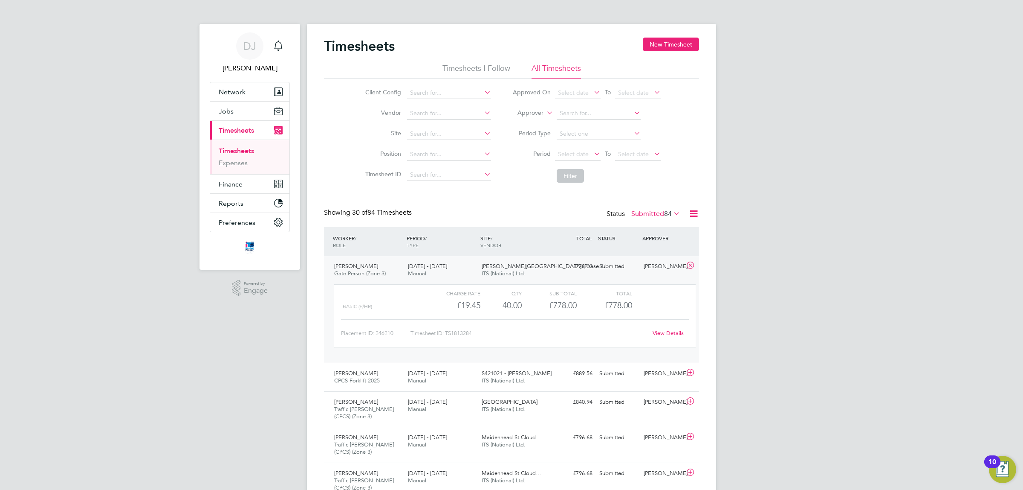
click at [241, 150] on link "Timesheets" at bounding box center [236, 151] width 35 height 8
click at [645, 214] on label "Submitted 84" at bounding box center [656, 213] width 49 height 9
click at [643, 264] on li "Approved" at bounding box center [644, 265] width 39 height 12
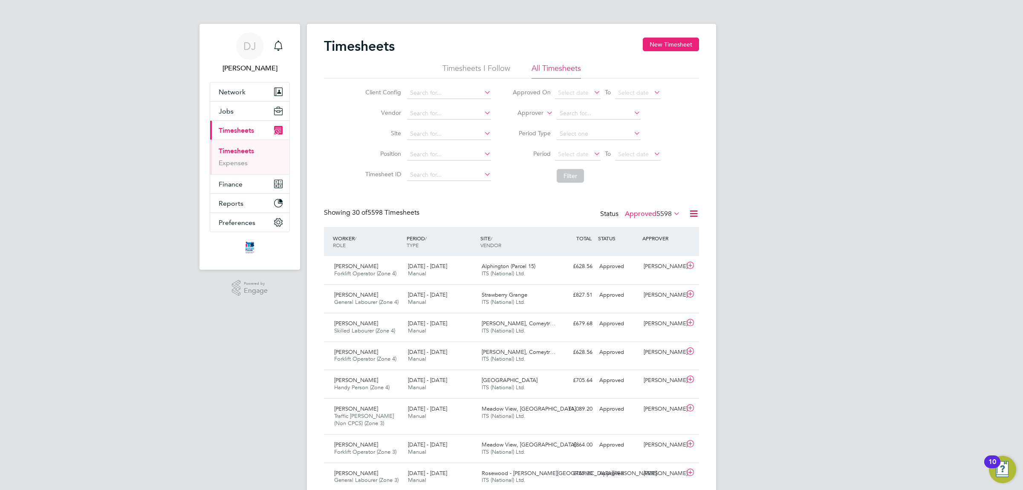
click at [645, 209] on div "Status Approved 5598" at bounding box center [641, 214] width 82 height 12
click at [646, 212] on label "Approved 5598" at bounding box center [652, 213] width 55 height 9
click at [643, 238] on li "Saved" at bounding box center [641, 241] width 39 height 12
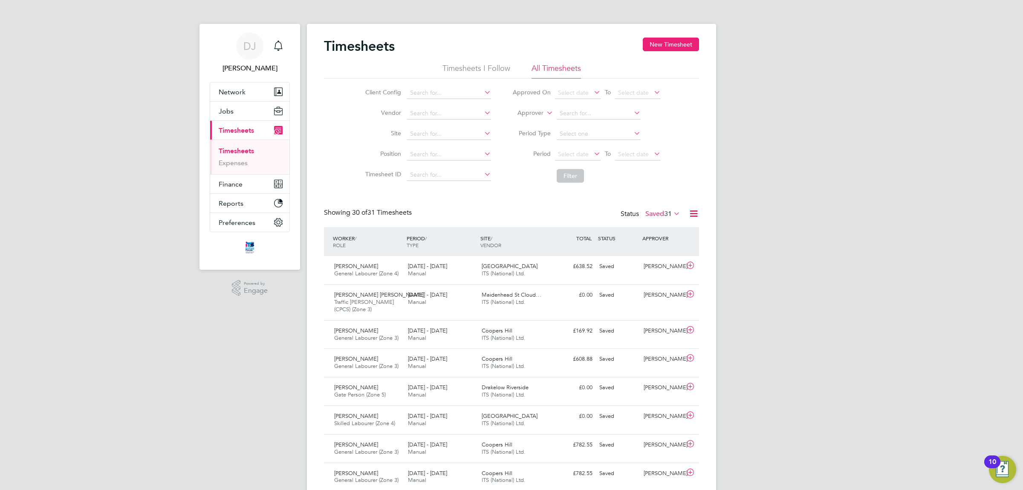
click at [664, 212] on span "31" at bounding box center [668, 213] width 8 height 9
click at [416, 136] on input at bounding box center [449, 134] width 84 height 12
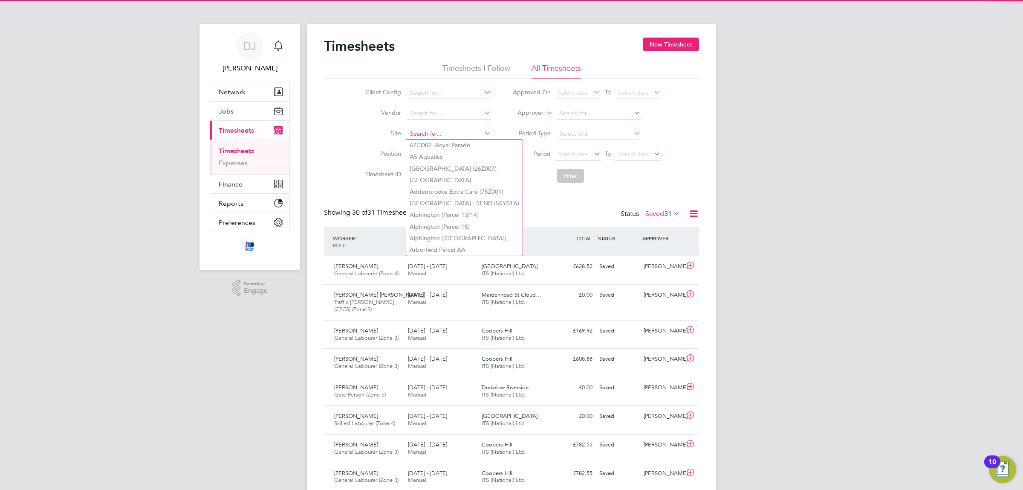
type input "d"
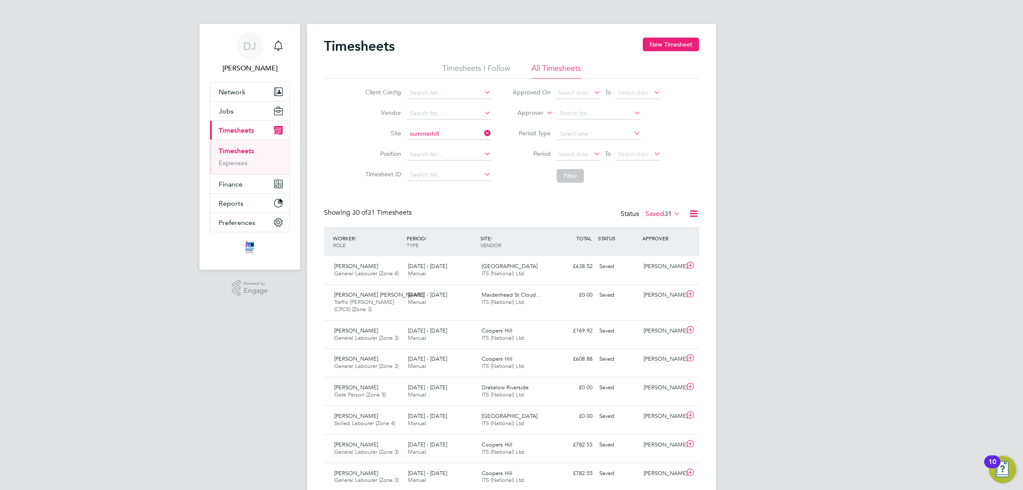
click at [423, 143] on b "Summerhill" at bounding box center [425, 145] width 31 height 7
type input "Summerhill Gardens, Polegate"
click at [580, 177] on button "Filter" at bounding box center [570, 176] width 27 height 14
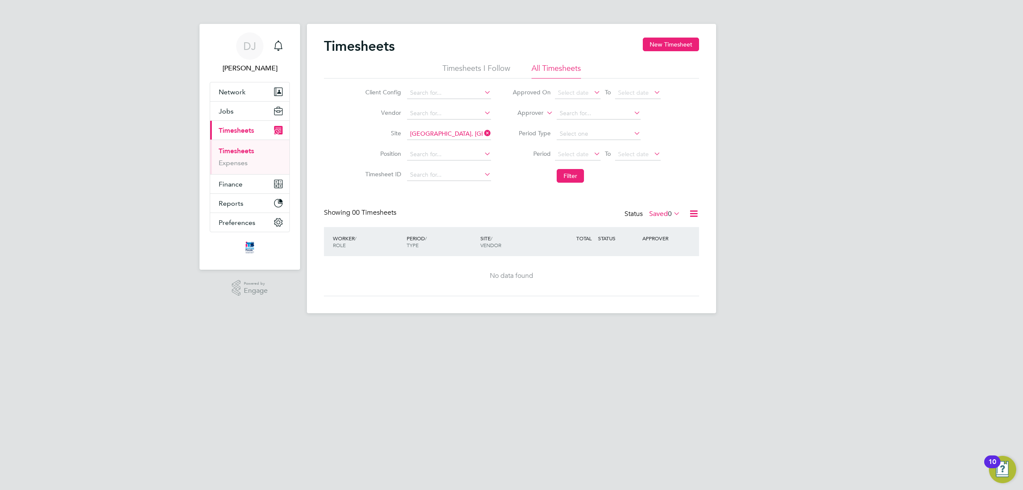
click at [652, 211] on label "Saved 0" at bounding box center [664, 213] width 31 height 9
click at [662, 267] on li "Approved" at bounding box center [659, 265] width 39 height 12
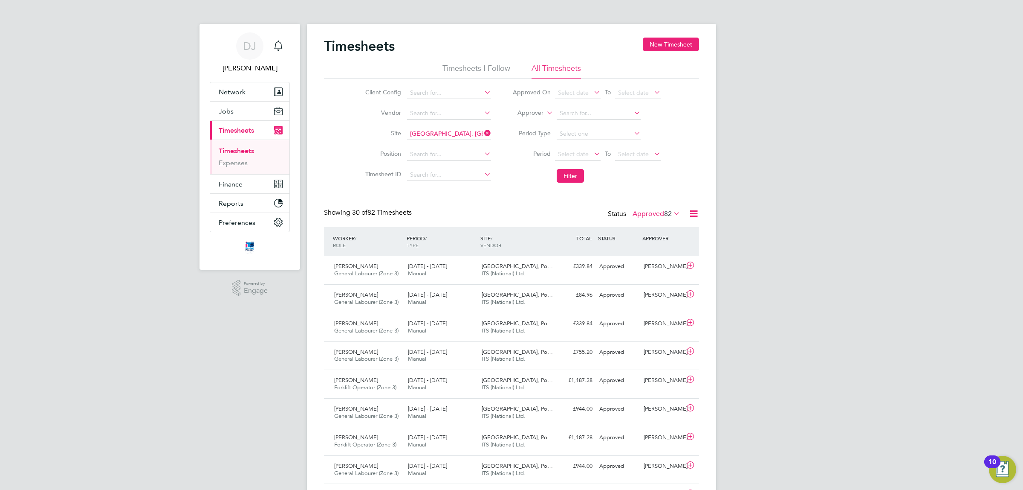
click at [651, 212] on label "Approved 82" at bounding box center [657, 213] width 48 height 9
click at [653, 248] on li "Submitted" at bounding box center [651, 253] width 39 height 12
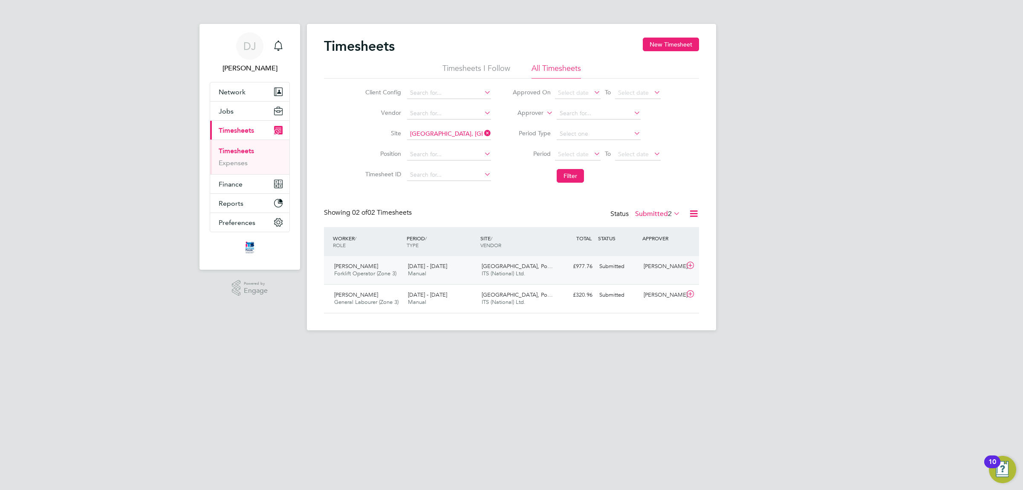
click at [542, 277] on div "Summerhill Gardens, Po… ITS (National) Ltd." at bounding box center [515, 269] width 74 height 21
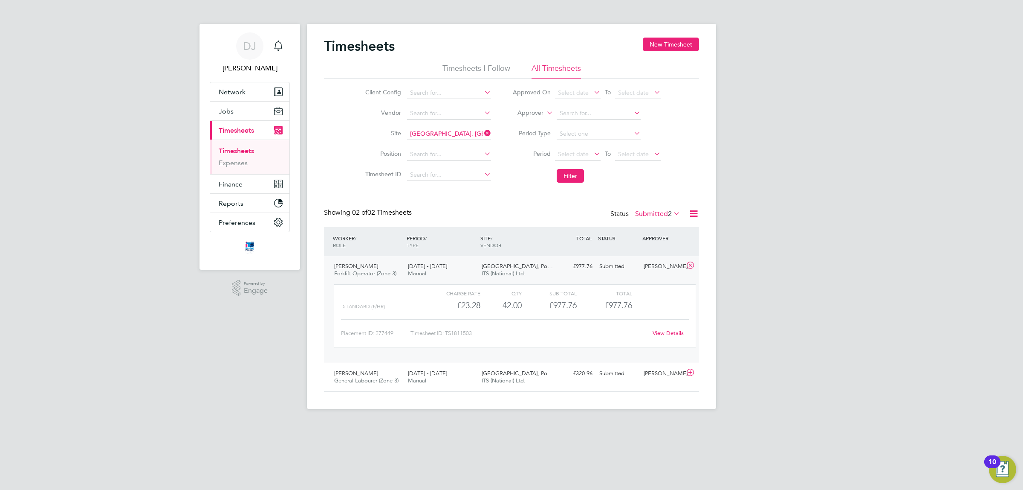
click at [855, 128] on div "DJ Don Jeater Notifications Applications: Network Team Members Businesses Sites…" at bounding box center [511, 211] width 1023 height 422
click at [757, 178] on div "DJ Don Jeater Notifications Applications: Network Team Members Businesses Sites…" at bounding box center [511, 211] width 1023 height 422
click at [284, 47] on div "Main navigation" at bounding box center [278, 46] width 17 height 17
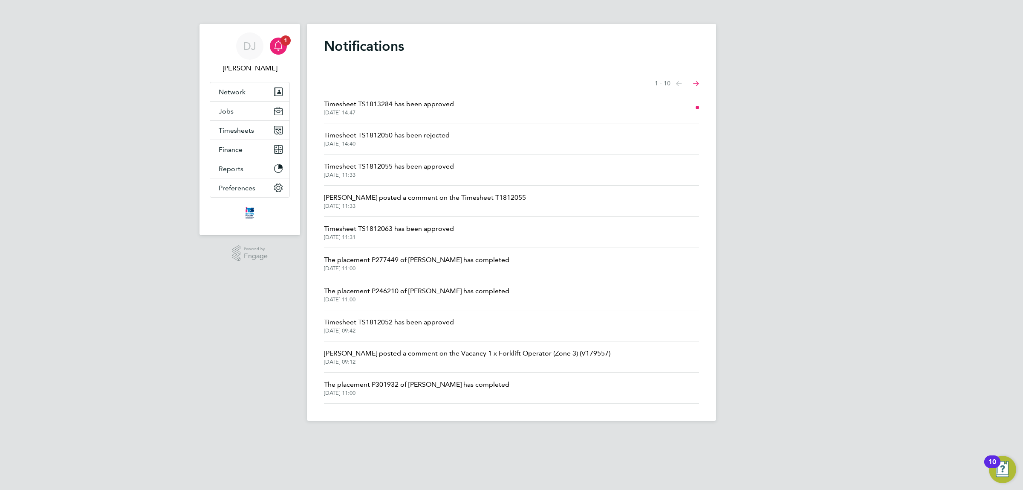
click at [834, 148] on div "DJ Don Jeater Notifications 1 Applications: Network Team Members Businesses Sit…" at bounding box center [511, 217] width 1023 height 434
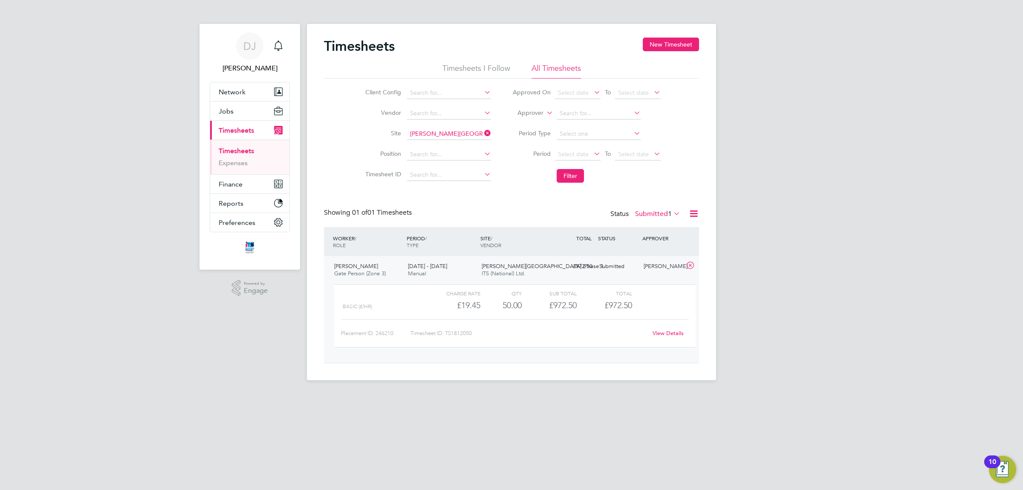
scroll to position [14, 83]
click at [809, 163] on div "DJ [PERSON_NAME] Notifications Applications: Network Team Members Businesses Si…" at bounding box center [511, 197] width 1023 height 394
